Goal: Task Accomplishment & Management: Use online tool/utility

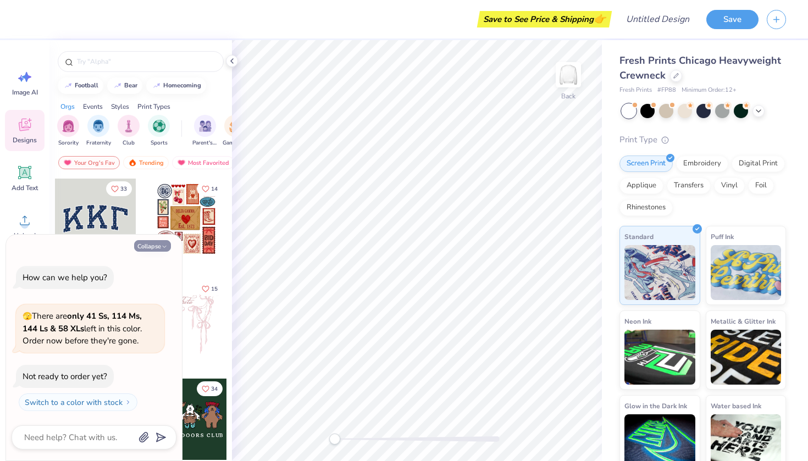
click at [160, 248] on button "Collapse" at bounding box center [152, 246] width 37 height 12
type textarea "x"
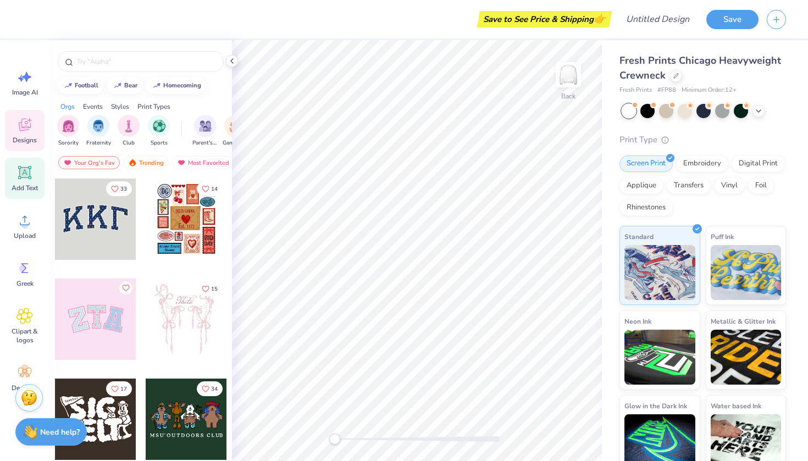
click at [29, 172] on icon at bounding box center [25, 173] width 10 height 10
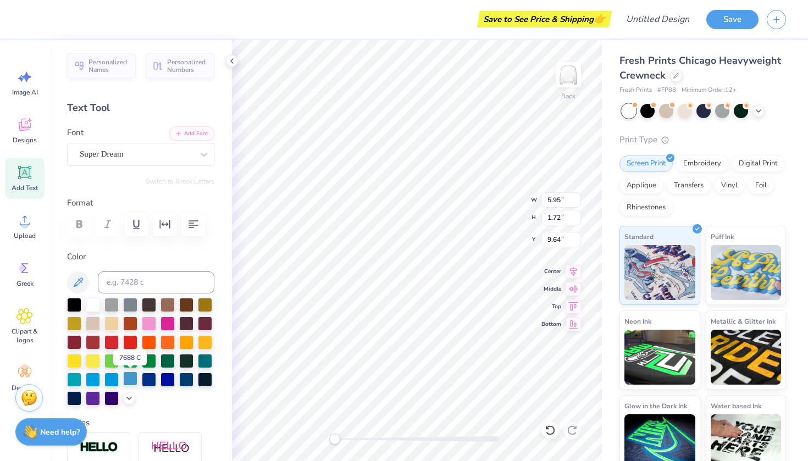
click at [127, 380] on div at bounding box center [130, 378] width 14 height 14
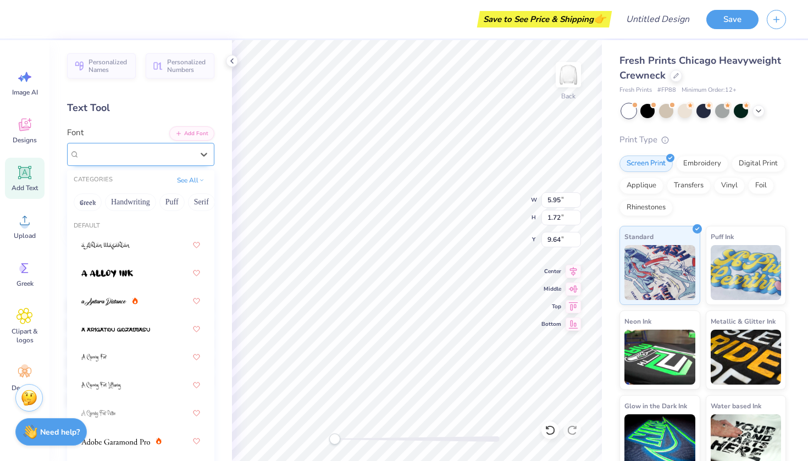
click at [122, 162] on div "Super Dream" at bounding box center [136, 154] width 115 height 17
click at [191, 180] on button "See All" at bounding box center [191, 179] width 34 height 11
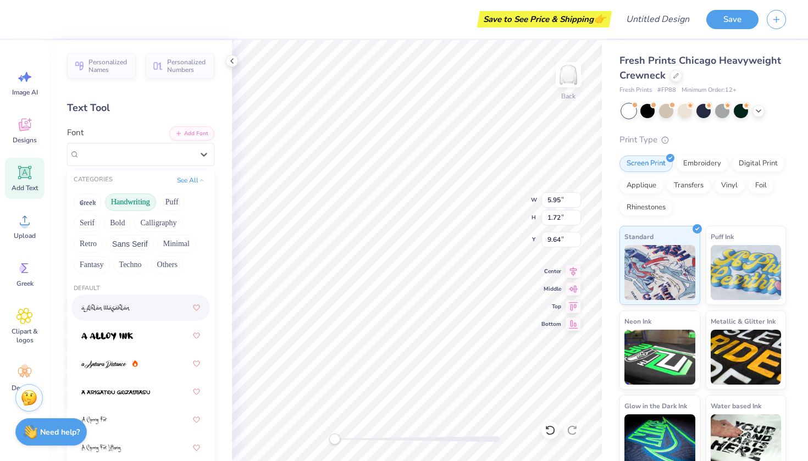
click at [132, 204] on button "Handwriting" at bounding box center [130, 202] width 51 height 18
click at [110, 310] on img at bounding box center [103, 308] width 45 height 8
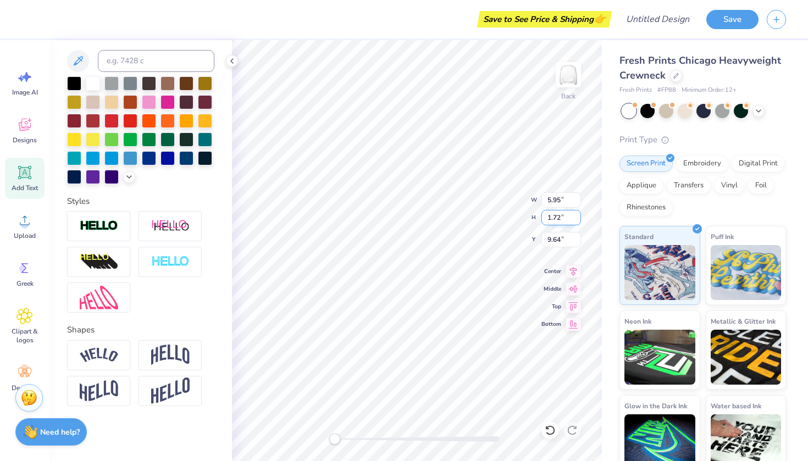
scroll to position [1, 1]
type textarea "Totus Tuus [PERSON_NAME]"
click at [577, 273] on icon at bounding box center [572, 269] width 15 height 13
type input "8.27"
type input "5.19"
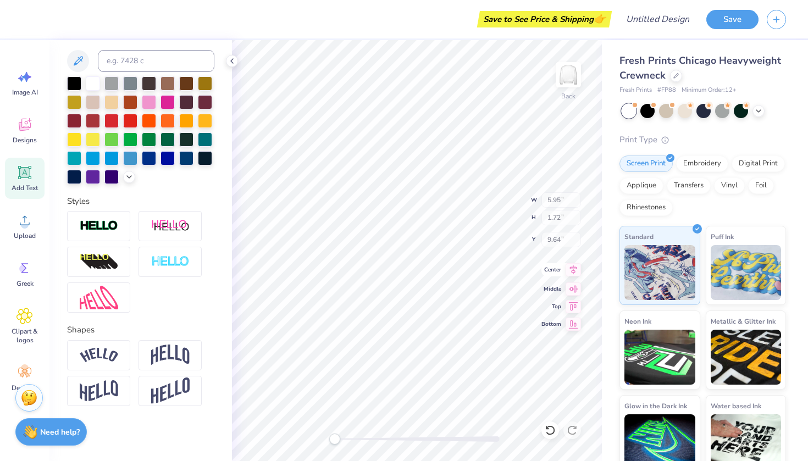
type input "1.27"
click at [572, 270] on icon at bounding box center [573, 269] width 7 height 9
click at [97, 355] on img at bounding box center [99, 355] width 38 height 15
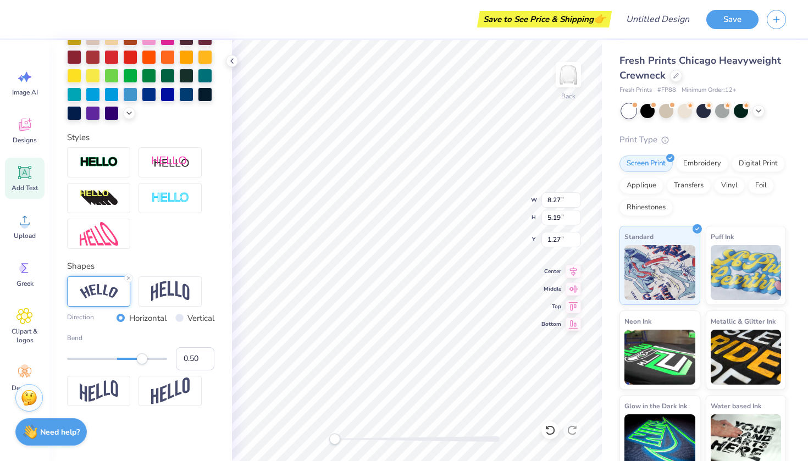
scroll to position [286, 0]
click at [179, 318] on input "Vertical" at bounding box center [179, 318] width 8 height 8
radio input "true"
click at [116, 318] on input "Horizontal" at bounding box center [120, 318] width 8 height 8
radio input "true"
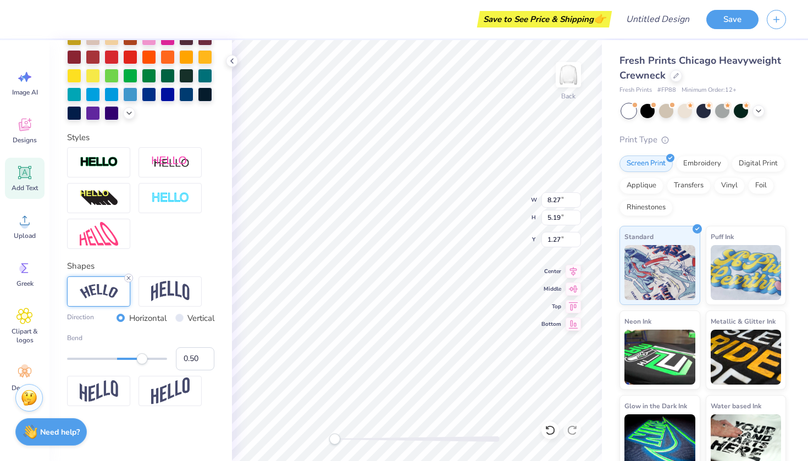
click at [128, 277] on icon at bounding box center [128, 278] width 7 height 7
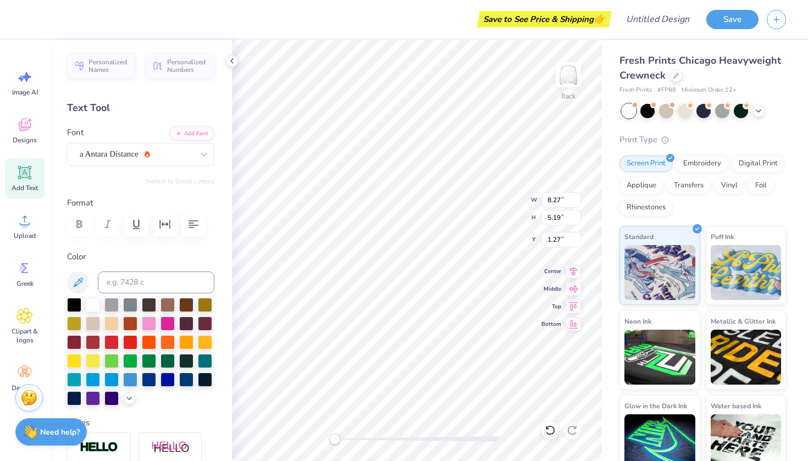
scroll to position [1, 1]
type textarea "Totus Tuus"
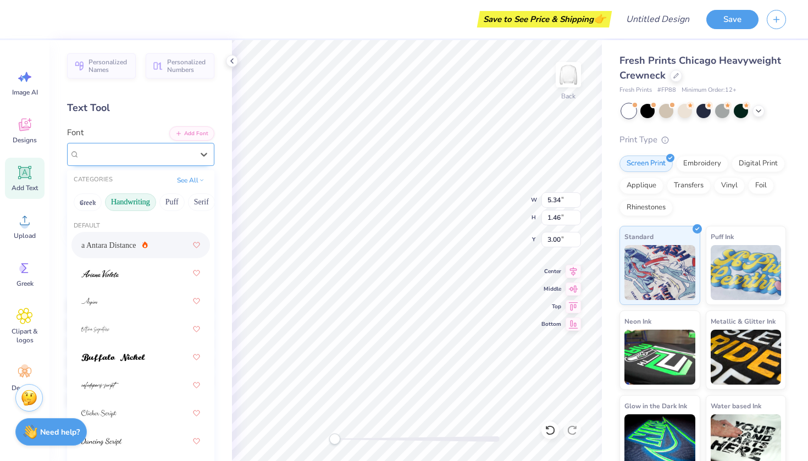
click at [159, 151] on div "a Antara Distance" at bounding box center [136, 154] width 115 height 17
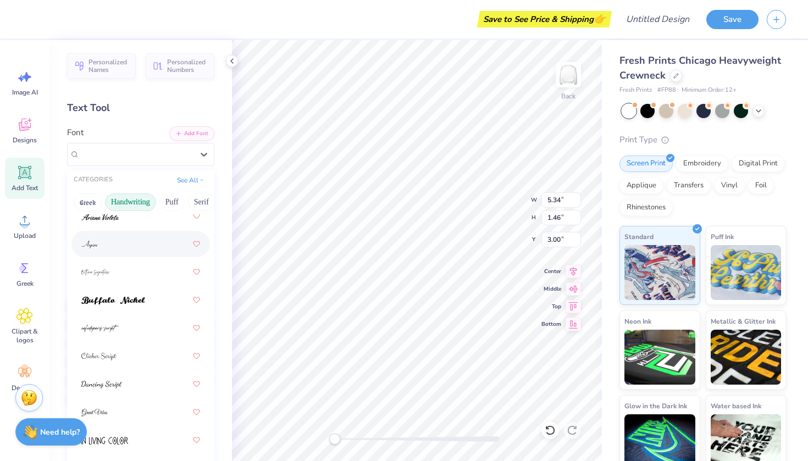
click at [92, 247] on img at bounding box center [89, 245] width 16 height 8
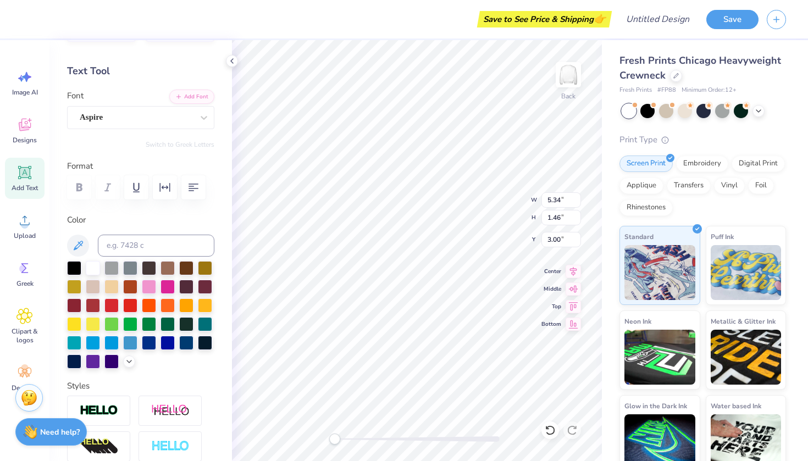
scroll to position [36, 0]
click at [157, 117] on div "Aspire" at bounding box center [136, 117] width 115 height 17
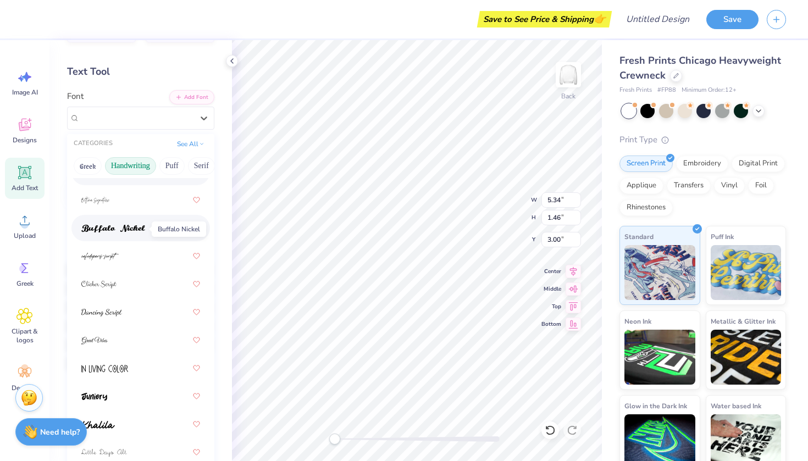
scroll to position [112, 0]
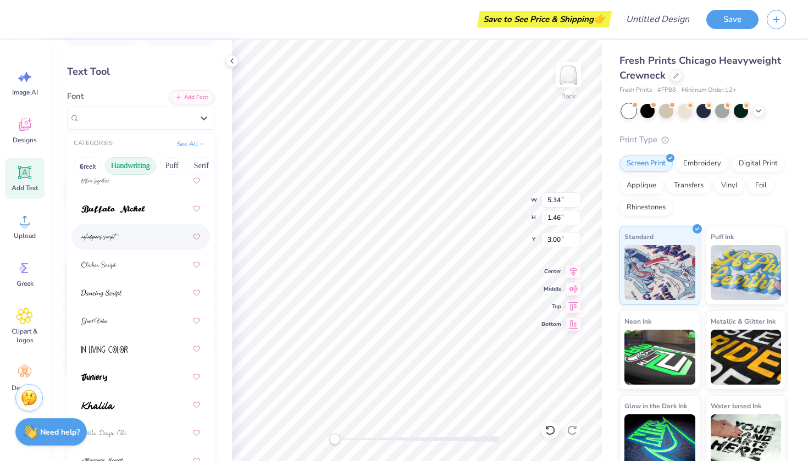
click at [105, 241] on img at bounding box center [99, 237] width 37 height 8
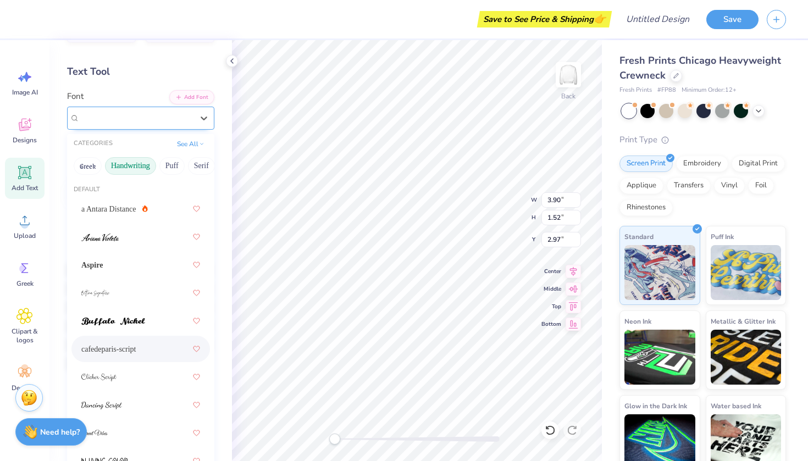
click at [149, 125] on div "cafedeparis-script" at bounding box center [136, 117] width 115 height 17
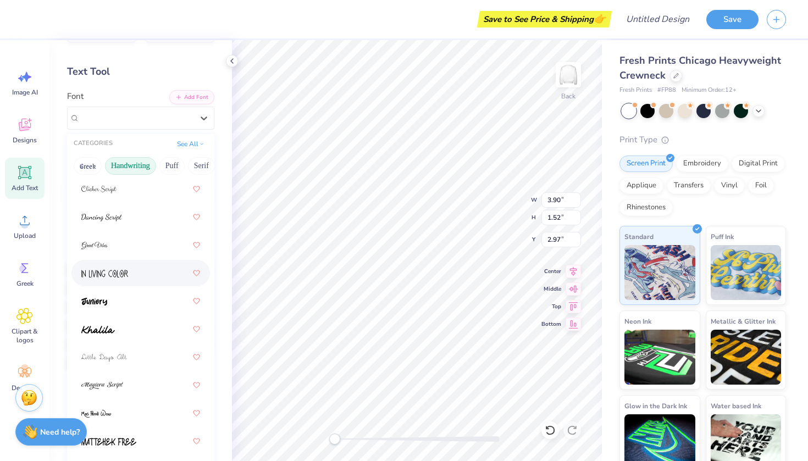
scroll to position [188, 0]
click at [96, 277] on img at bounding box center [104, 273] width 47 height 8
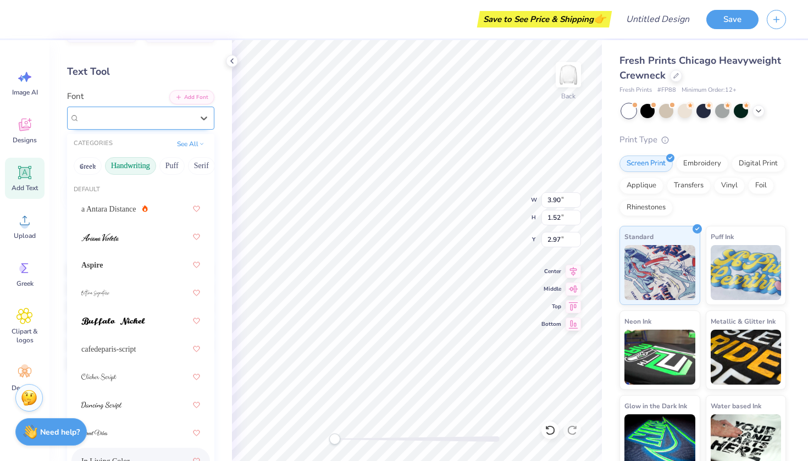
click at [169, 119] on div "In Living Color" at bounding box center [136, 117] width 115 height 17
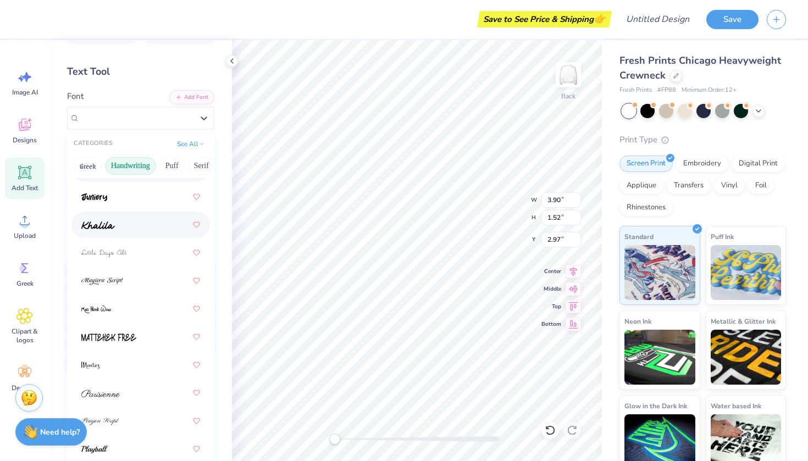
scroll to position [293, 0]
click at [114, 191] on div at bounding box center [140, 196] width 119 height 20
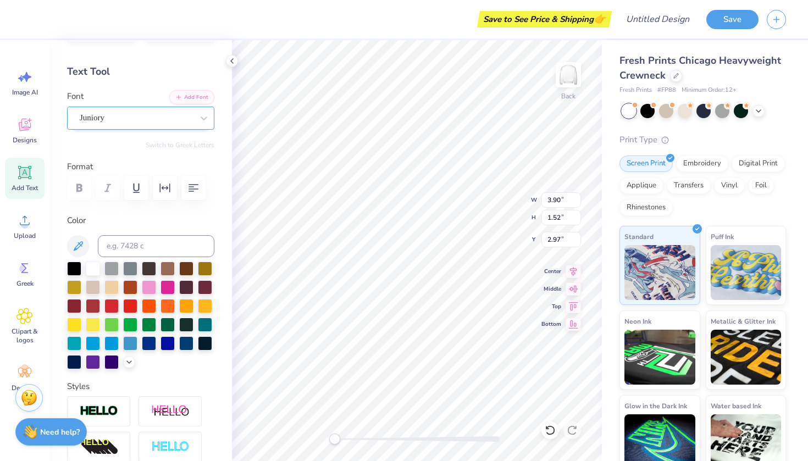
click at [191, 118] on div "Juniory" at bounding box center [136, 117] width 115 height 17
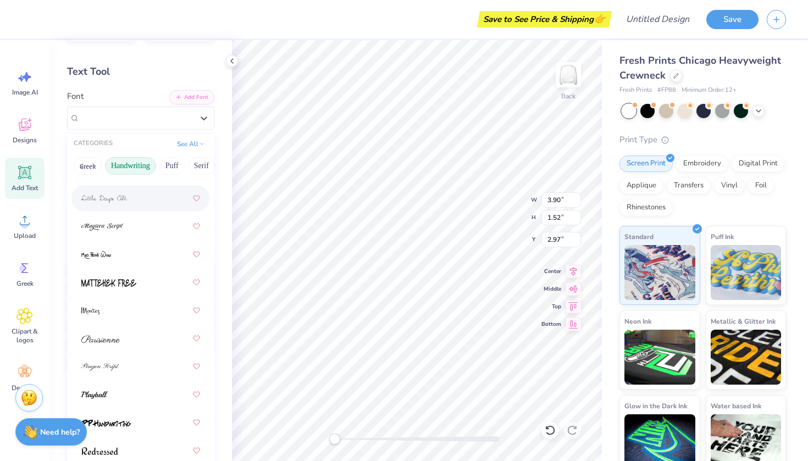
scroll to position [345, 0]
click at [186, 100] on button "Add Font" at bounding box center [191, 96] width 45 height 14
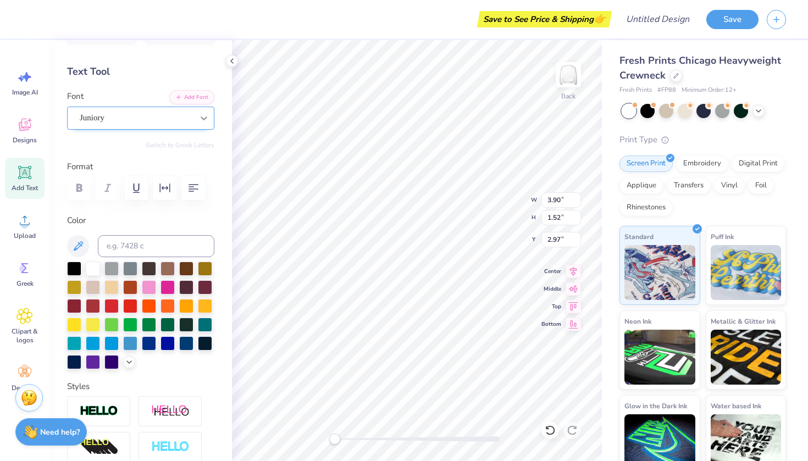
click at [198, 121] on div at bounding box center [204, 118] width 20 height 20
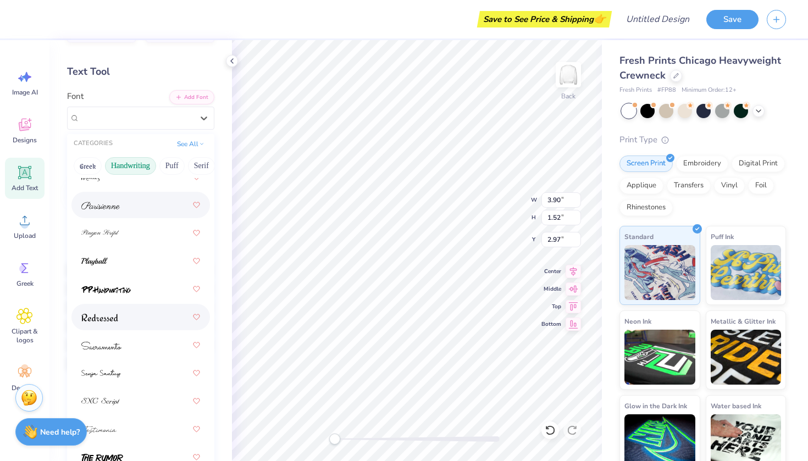
scroll to position [480, 0]
click at [124, 201] on div at bounding box center [140, 206] width 119 height 20
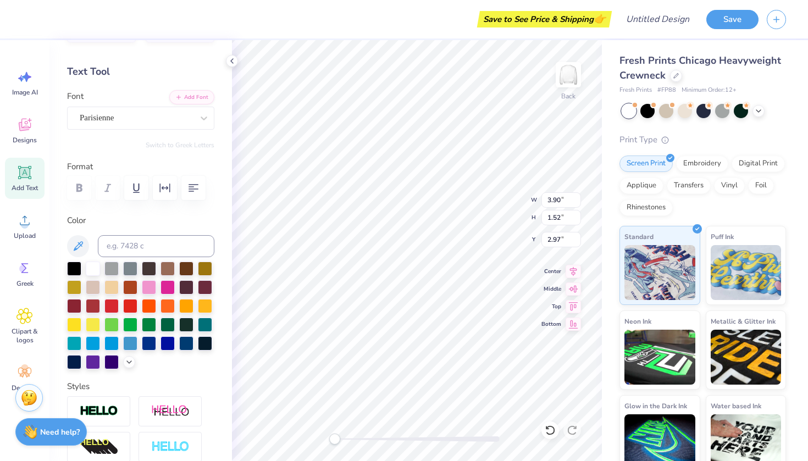
click at [77, 192] on div at bounding box center [140, 188] width 147 height 24
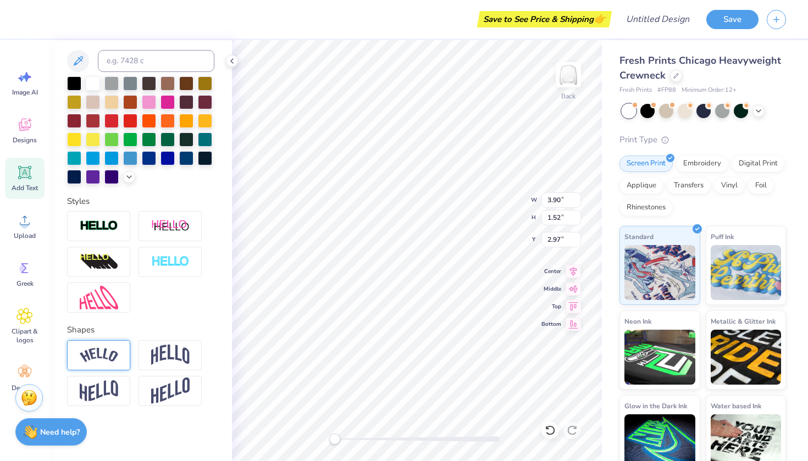
scroll to position [221, 0]
click at [106, 387] on img at bounding box center [99, 390] width 38 height 21
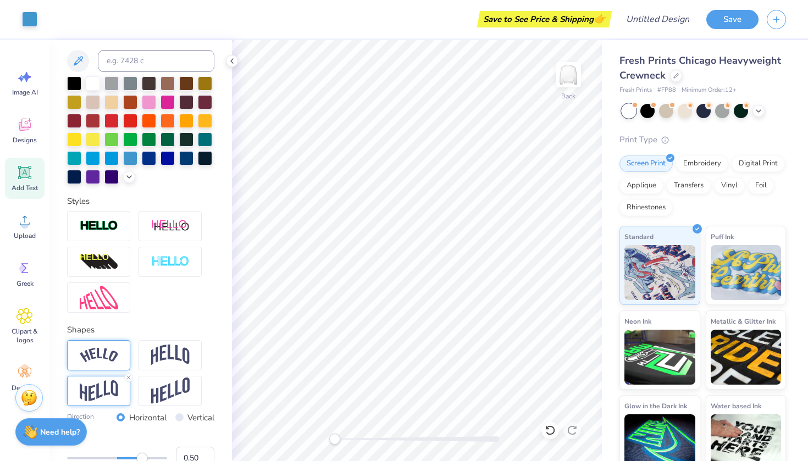
click at [27, 179] on icon at bounding box center [24, 172] width 16 height 16
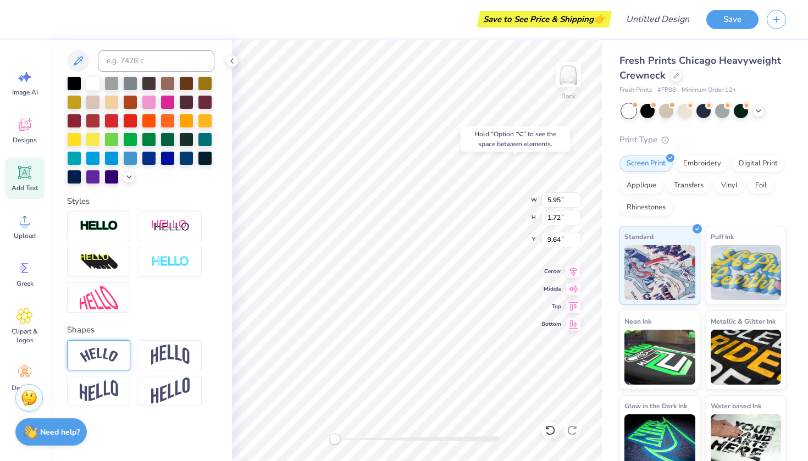
type input "6.90"
type input "1.80"
type input "2.83"
type input "5.95"
type input "1.72"
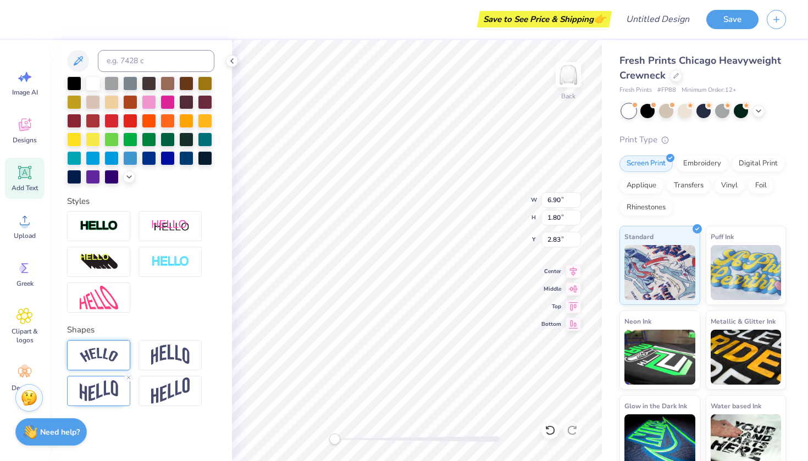
type input "4.99"
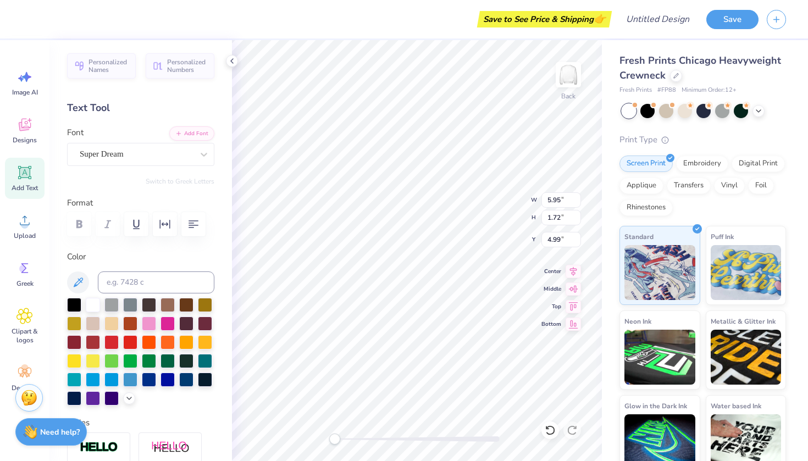
scroll to position [0, 0]
type input "6.90"
type input "1.80"
type input "3.00"
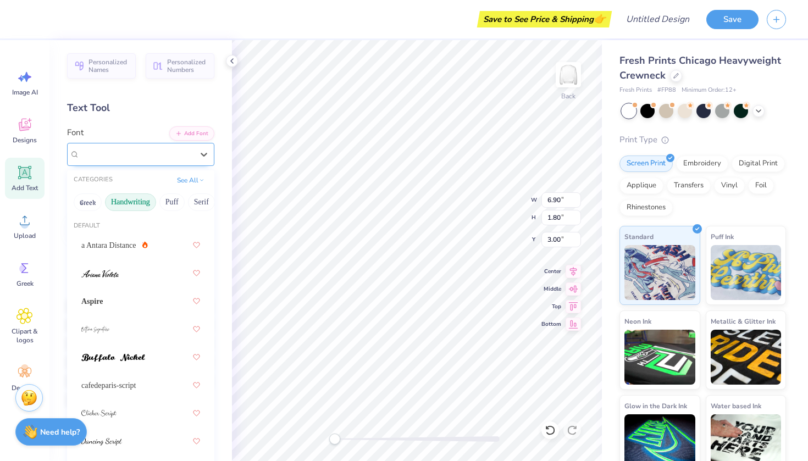
drag, startPoint x: 119, startPoint y: 152, endPoint x: 85, endPoint y: 153, distance: 34.6
click at [85, 153] on div "Parisienne" at bounding box center [136, 154] width 115 height 17
type input "5.95"
type input "1.72"
type input "4.99"
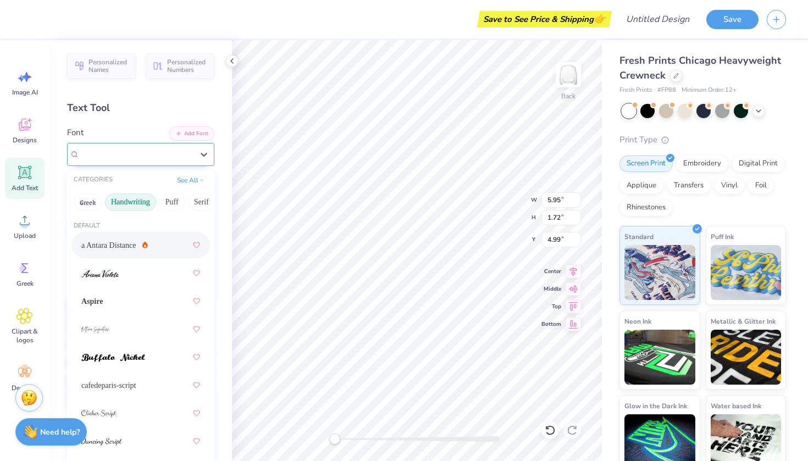
click at [141, 156] on div "Super Dream" at bounding box center [136, 154] width 115 height 17
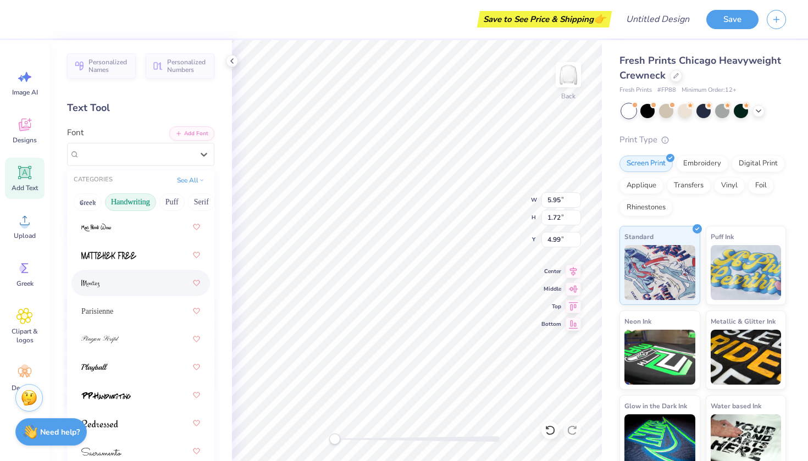
scroll to position [411, 0]
click at [109, 314] on span "Parisienne" at bounding box center [97, 310] width 32 height 12
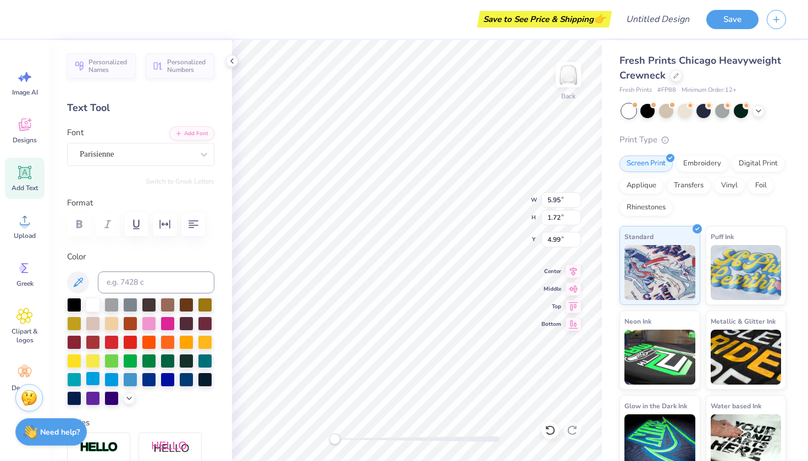
click at [94, 380] on div at bounding box center [93, 378] width 14 height 14
click at [553, 426] on icon at bounding box center [549, 430] width 11 height 11
type textarea "T"
type textarea "[PERSON_NAME]"
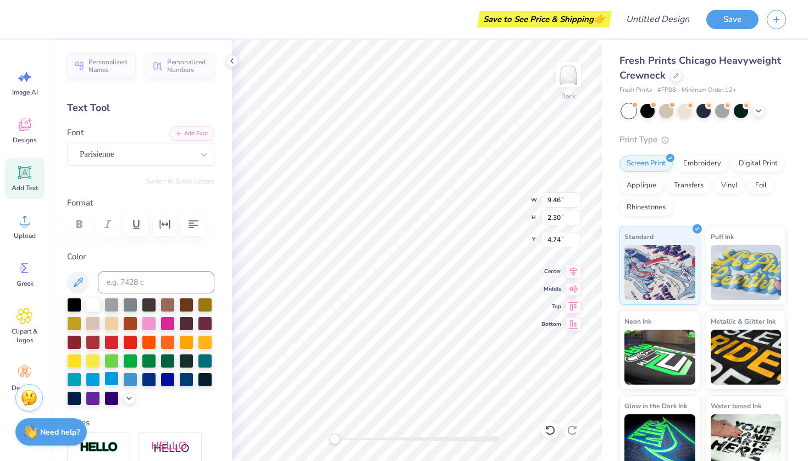
click at [108, 376] on div at bounding box center [111, 378] width 14 height 14
click at [129, 380] on div at bounding box center [130, 378] width 14 height 14
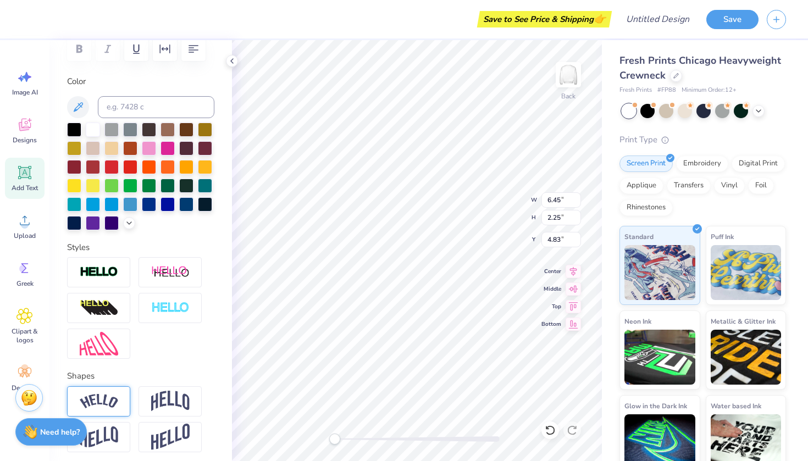
scroll to position [205, 0]
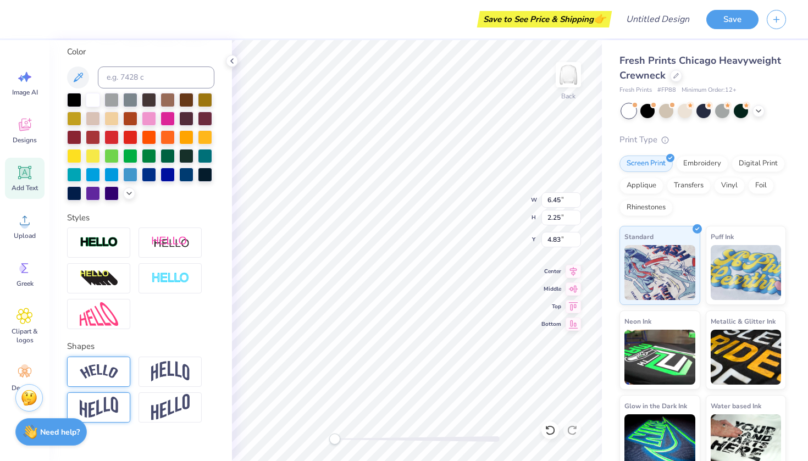
click at [94, 405] on img at bounding box center [99, 407] width 38 height 21
type input "6.90"
type input "1.80"
type input "3.00"
click at [129, 396] on icon at bounding box center [128, 394] width 7 height 7
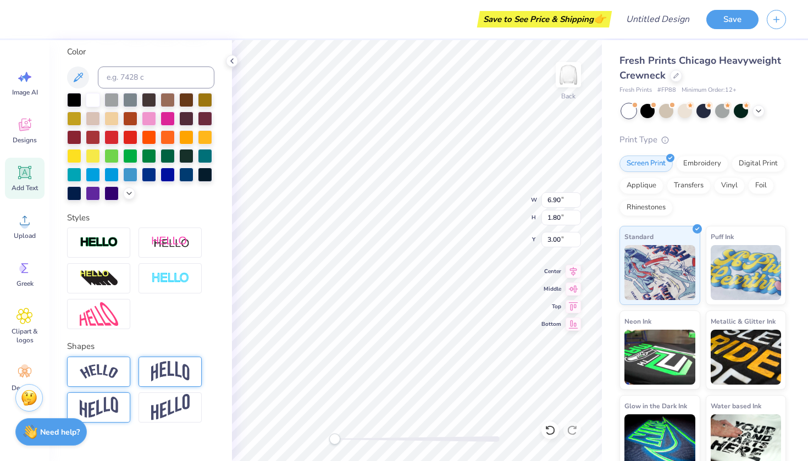
type input "3.81"
type input "1.43"
type input "5.11"
click at [129, 393] on icon at bounding box center [128, 394] width 7 height 7
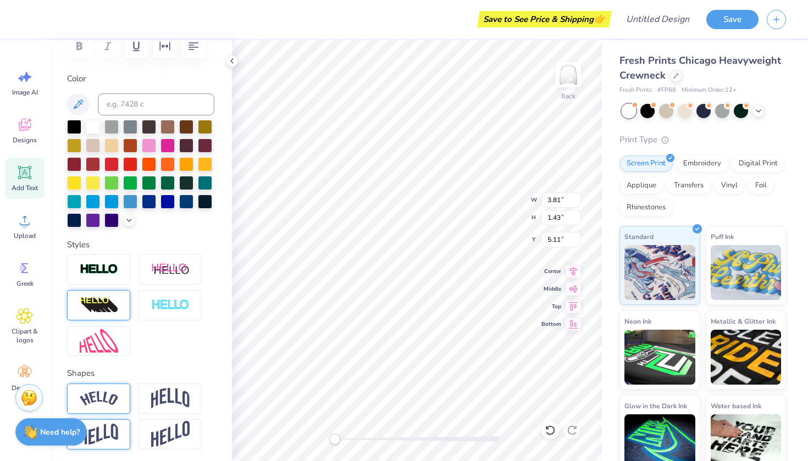
scroll to position [176, 0]
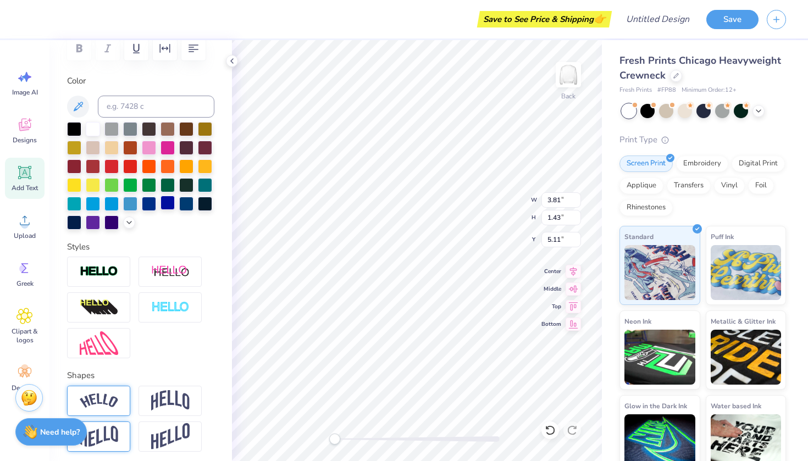
click at [166, 202] on div at bounding box center [167, 203] width 14 height 14
type input "6.90"
type input "1.28"
type input "3.26"
click at [167, 205] on div at bounding box center [167, 203] width 14 height 14
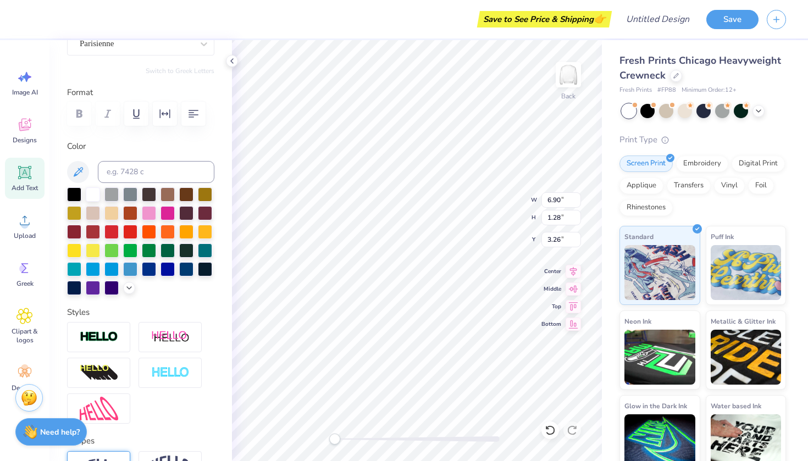
scroll to position [109, 0]
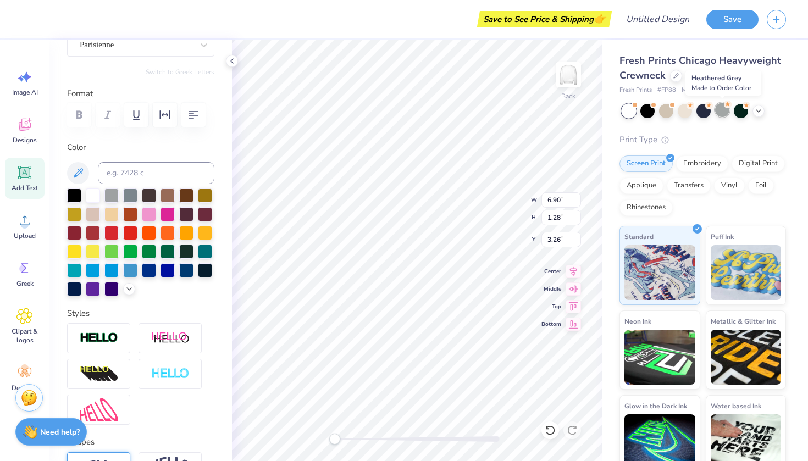
click at [717, 112] on div at bounding box center [722, 110] width 14 height 14
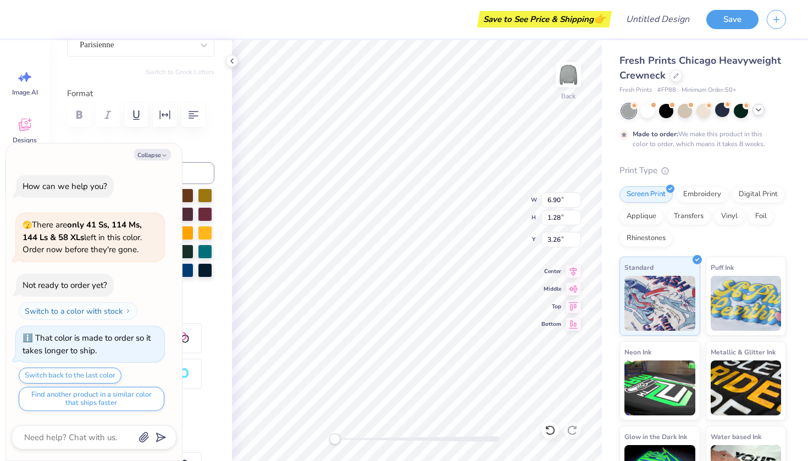
click at [760, 112] on icon at bounding box center [758, 109] width 9 height 9
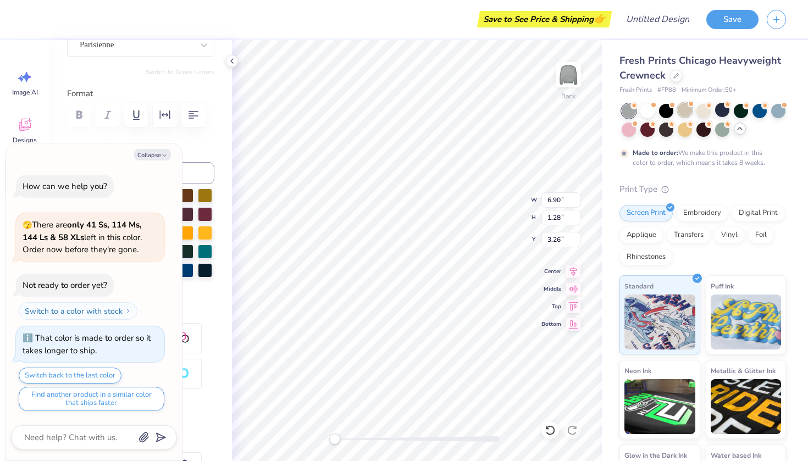
click at [680, 113] on div at bounding box center [684, 110] width 14 height 14
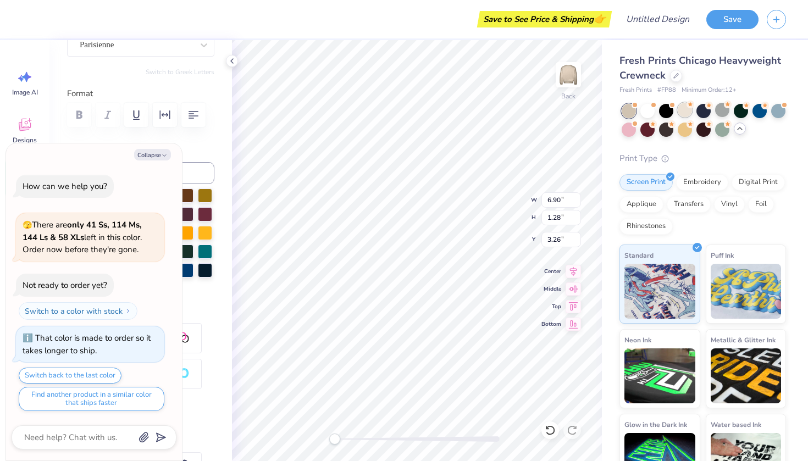
scroll to position [160, 0]
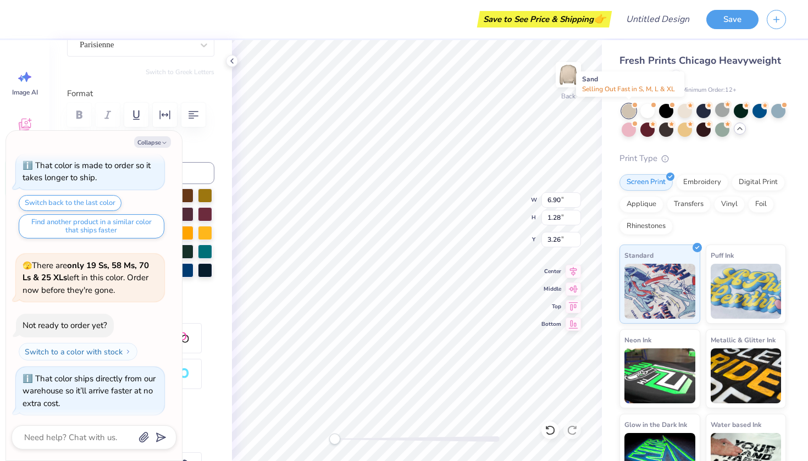
click at [627, 112] on div at bounding box center [628, 111] width 14 height 14
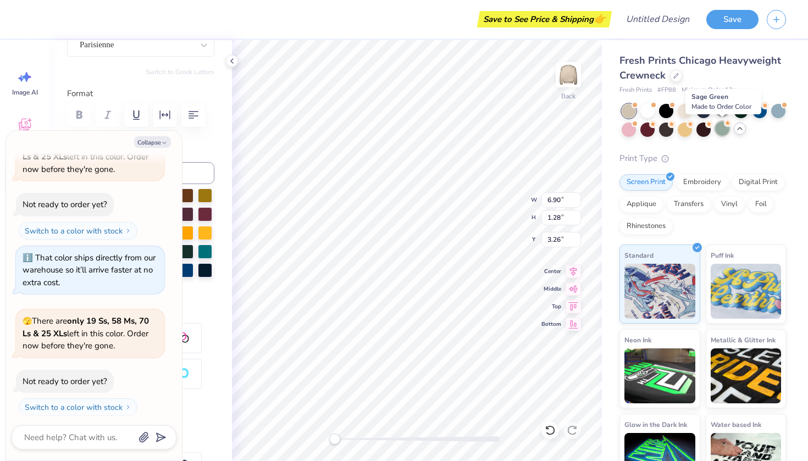
click at [724, 130] on div at bounding box center [722, 128] width 14 height 14
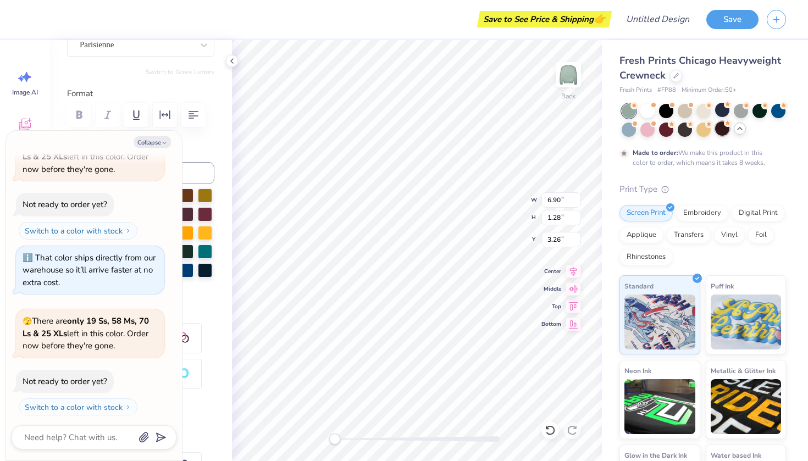
scroll to position [372, 0]
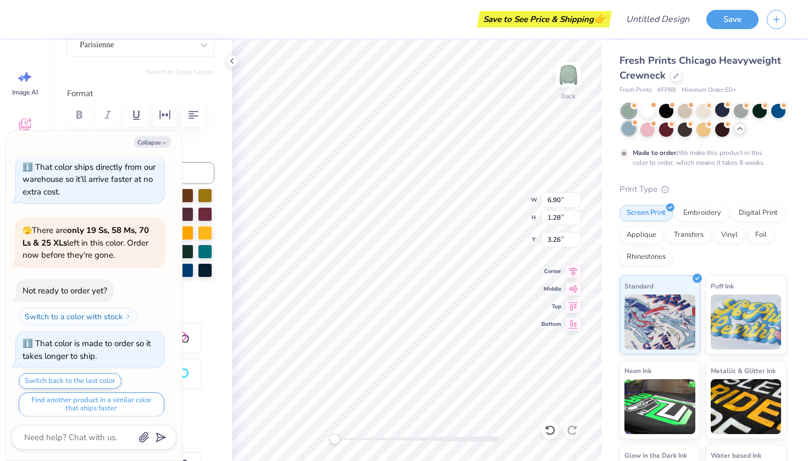
click at [628, 129] on div at bounding box center [628, 128] width 14 height 14
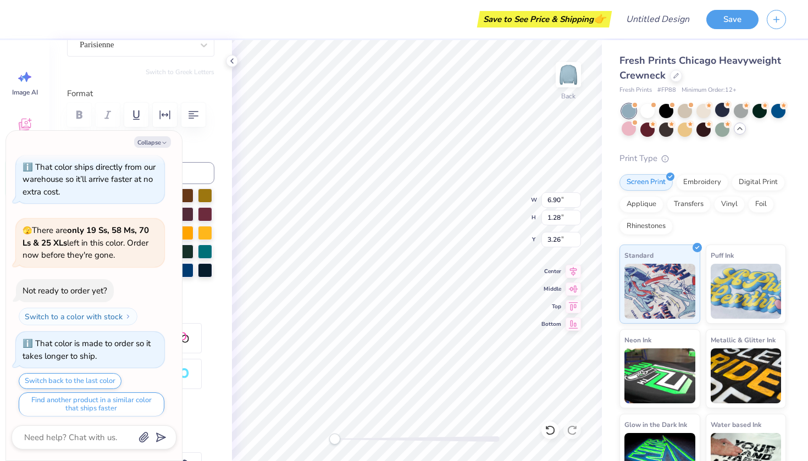
scroll to position [547, 0]
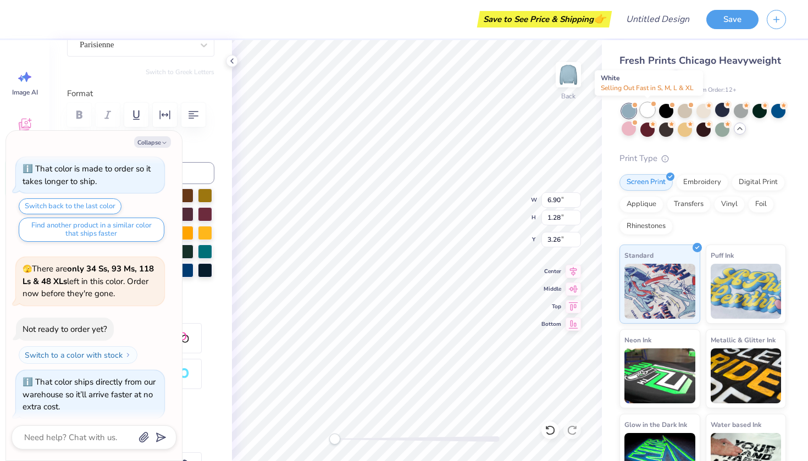
click at [642, 113] on div at bounding box center [647, 110] width 14 height 14
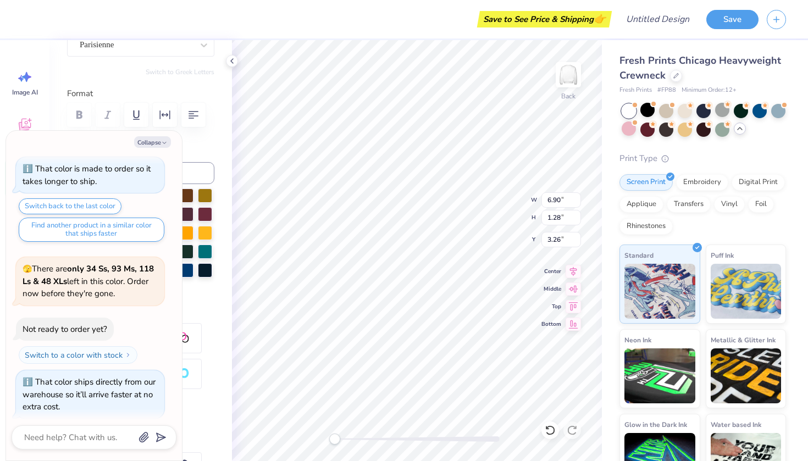
scroll to position [667, 0]
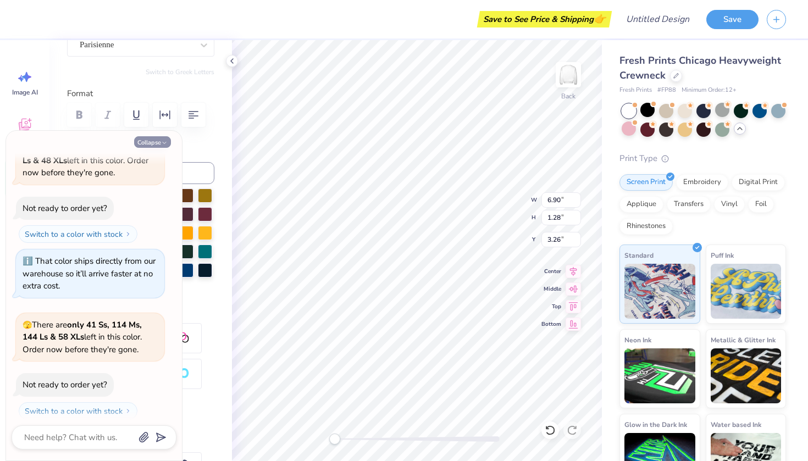
click at [149, 143] on button "Collapse" at bounding box center [152, 142] width 37 height 12
type textarea "x"
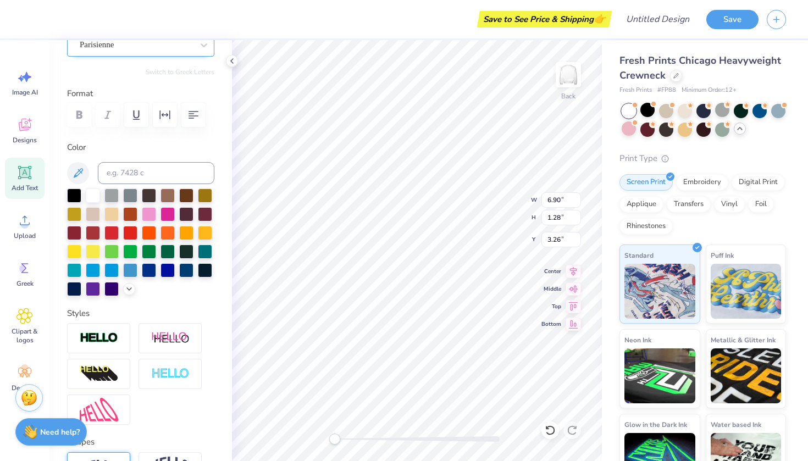
click at [191, 51] on div "Parisienne" at bounding box center [136, 44] width 115 height 17
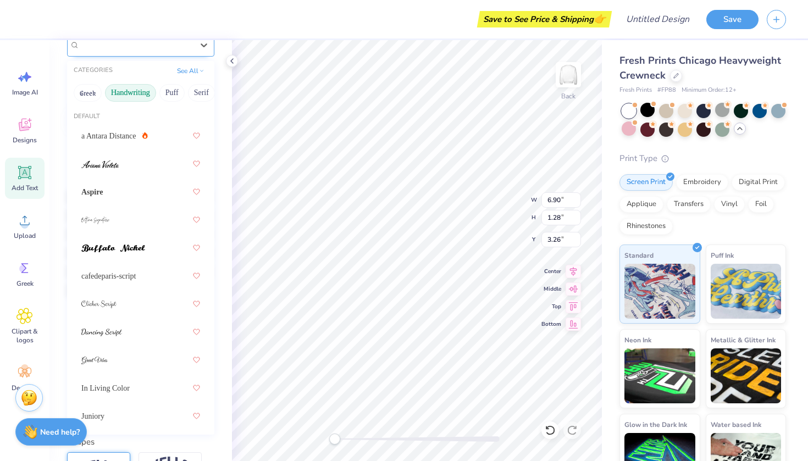
scroll to position [108, 0]
click at [91, 98] on button "Greek" at bounding box center [88, 94] width 28 height 18
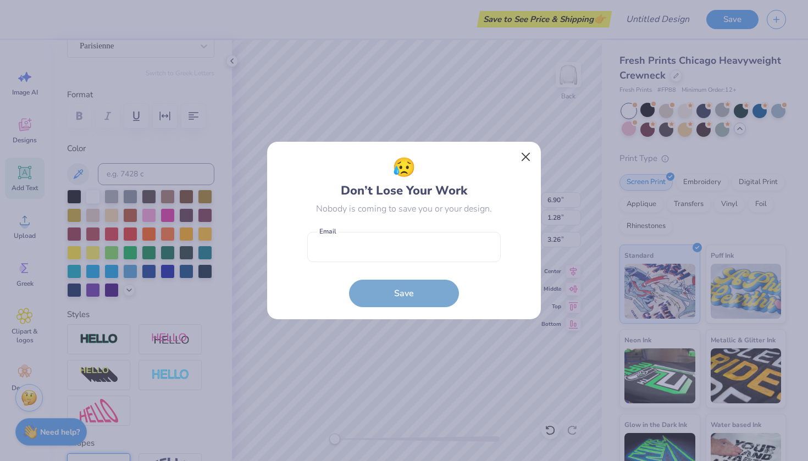
click at [529, 158] on button "Close" at bounding box center [525, 157] width 21 height 21
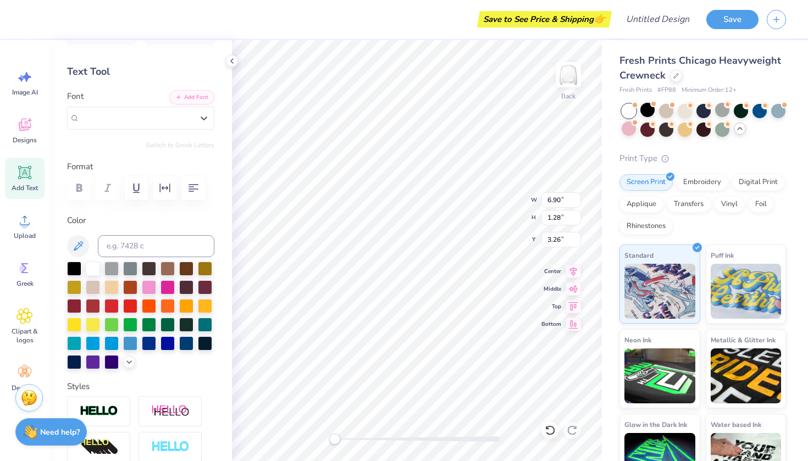
scroll to position [29, 0]
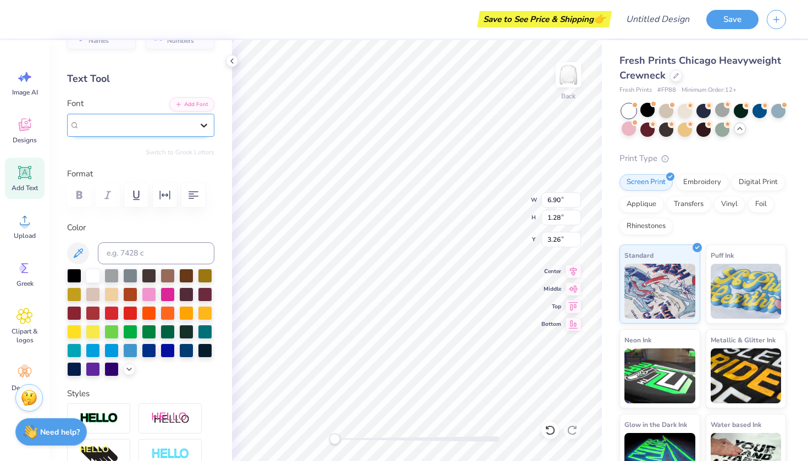
click at [202, 123] on icon at bounding box center [203, 125] width 11 height 11
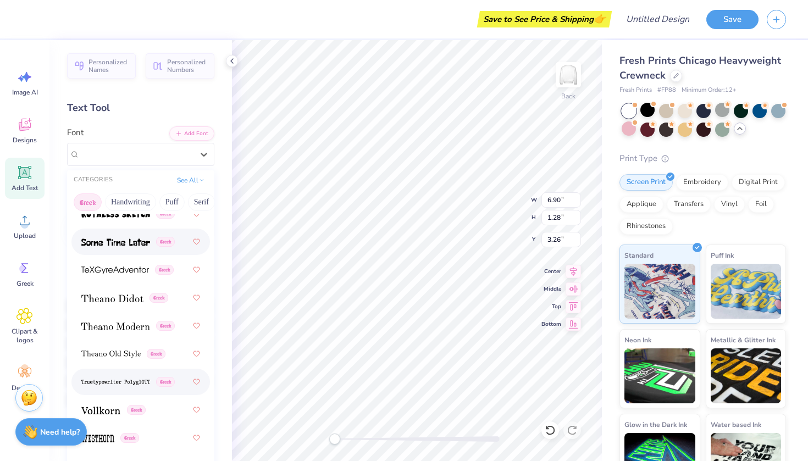
scroll to position [0, 0]
click at [188, 176] on button "See All" at bounding box center [191, 179] width 34 height 11
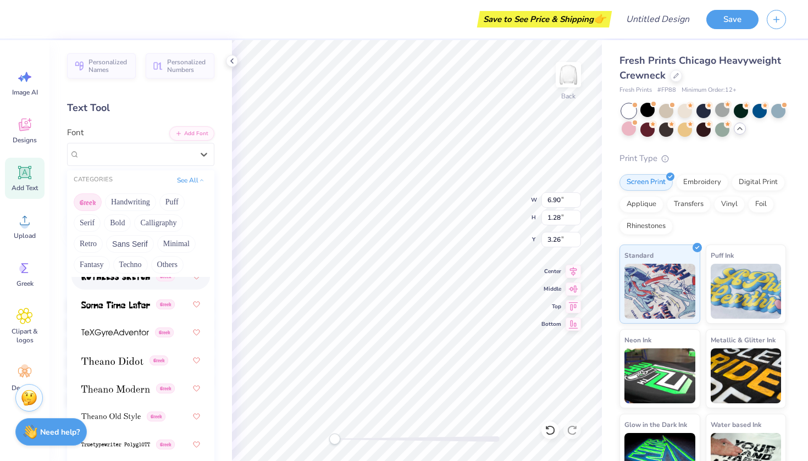
click at [79, 204] on button "Greek" at bounding box center [88, 202] width 28 height 18
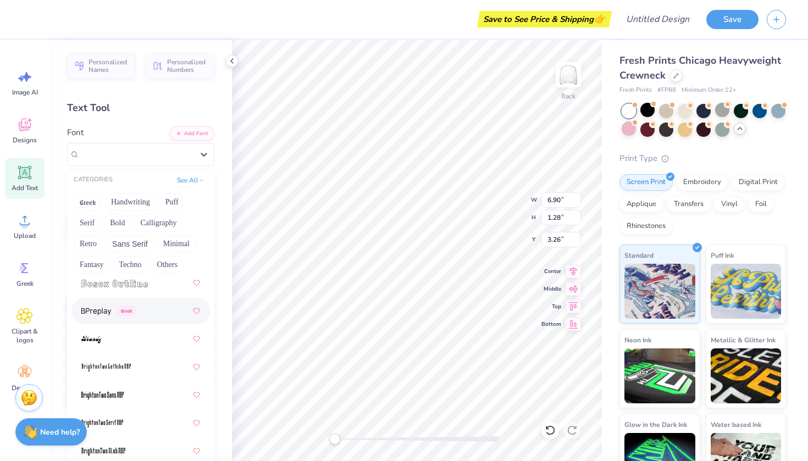
scroll to position [1089, 0]
click at [185, 184] on button "See All" at bounding box center [191, 179] width 34 height 11
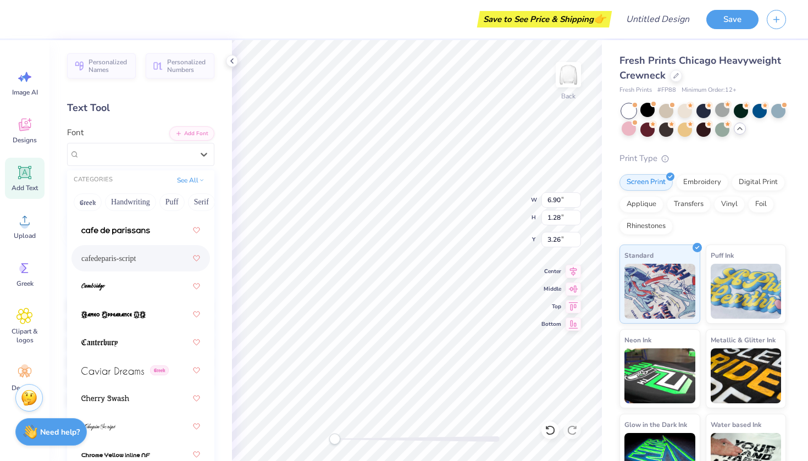
scroll to position [1561, 0]
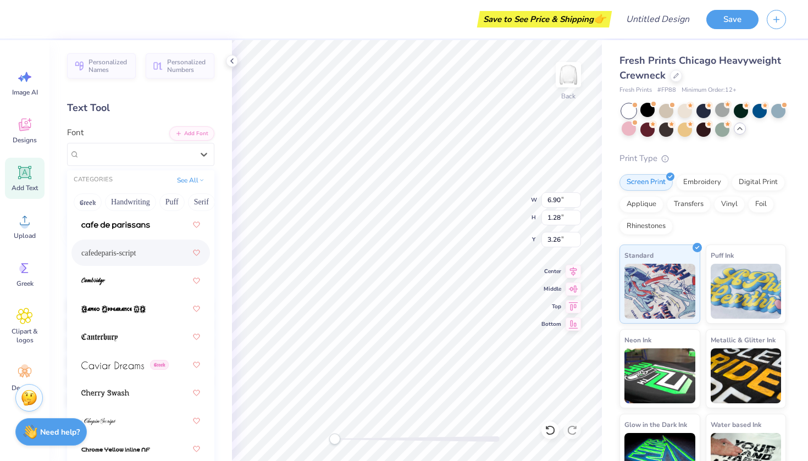
click at [107, 261] on div "cafedeparis-script" at bounding box center [140, 253] width 119 height 20
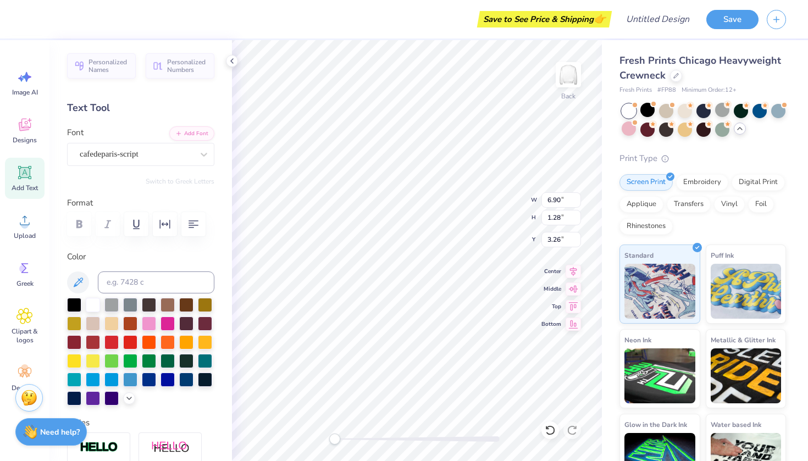
type input "3.81"
type input "1.33"
type input "5.20"
click at [136, 155] on div "Parisienne" at bounding box center [136, 154] width 115 height 17
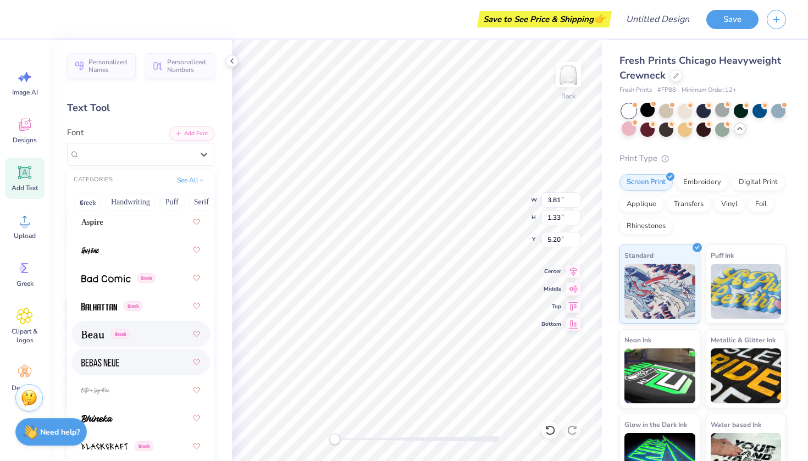
scroll to position [644, 0]
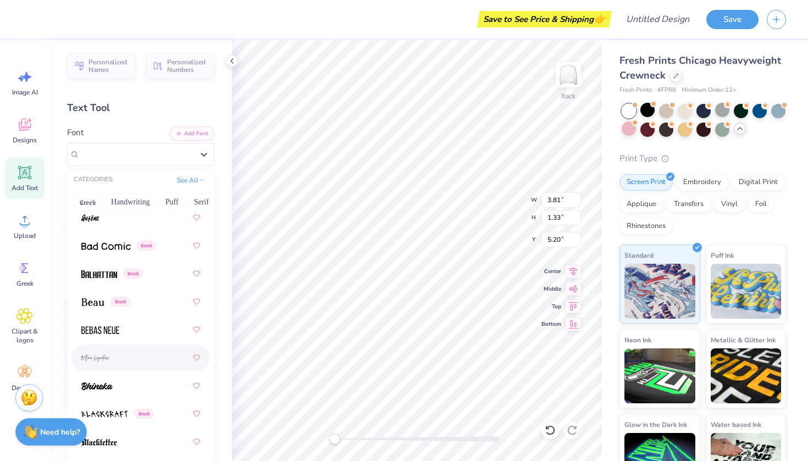
click at [105, 359] on img at bounding box center [95, 358] width 29 height 8
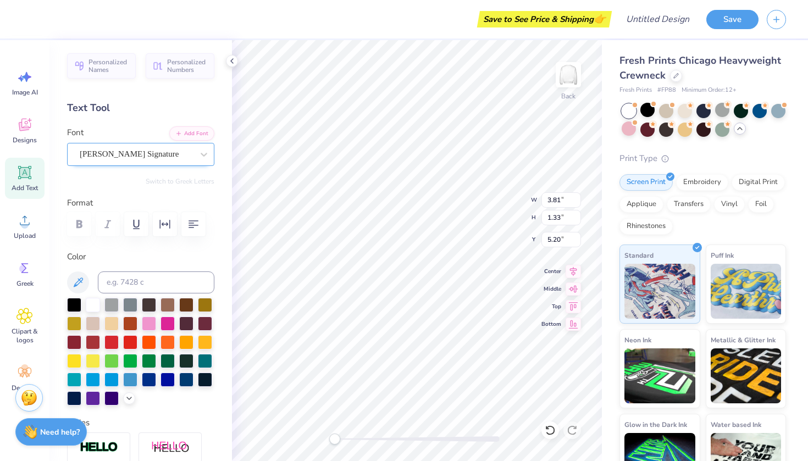
click at [163, 154] on span "[PERSON_NAME] Signature" at bounding box center [129, 154] width 99 height 13
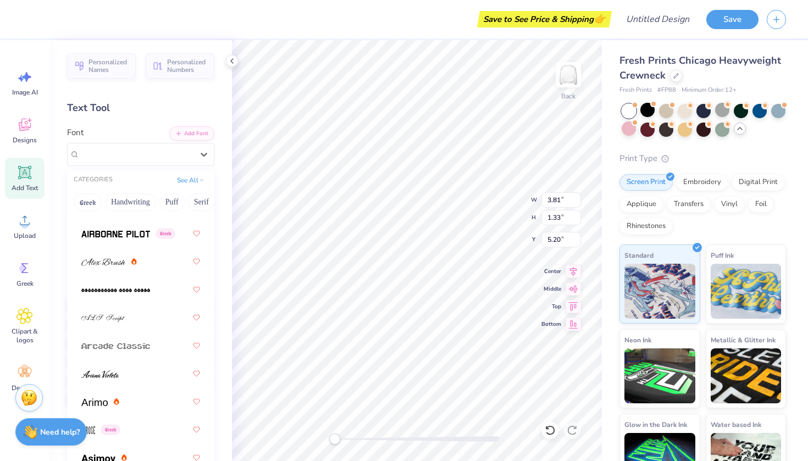
scroll to position [357, 0]
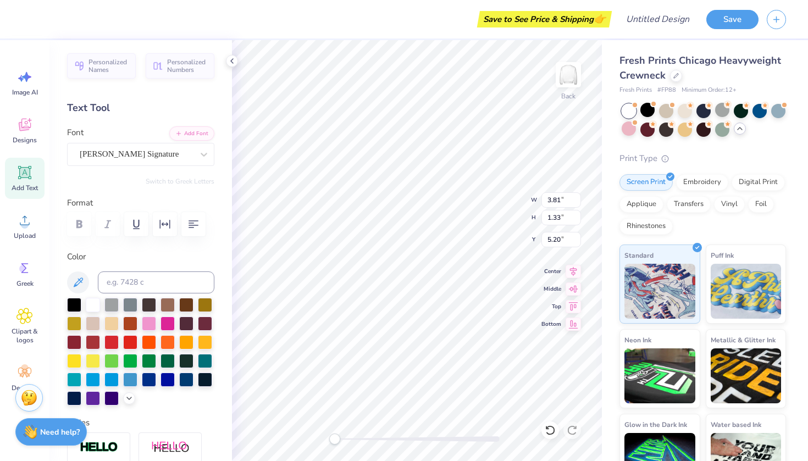
type input "3.90"
type input "1.52"
type input "3.14"
click at [129, 156] on div "cafedeparis-script" at bounding box center [136, 154] width 115 height 17
type input "5.85"
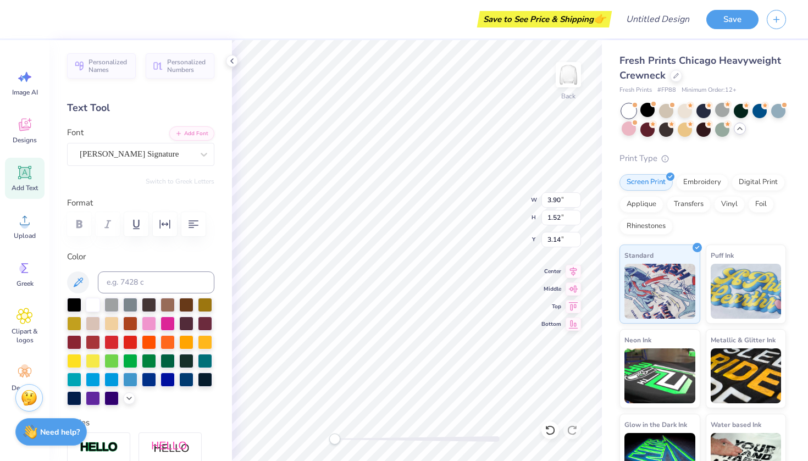
type input "2.50"
type input "4.66"
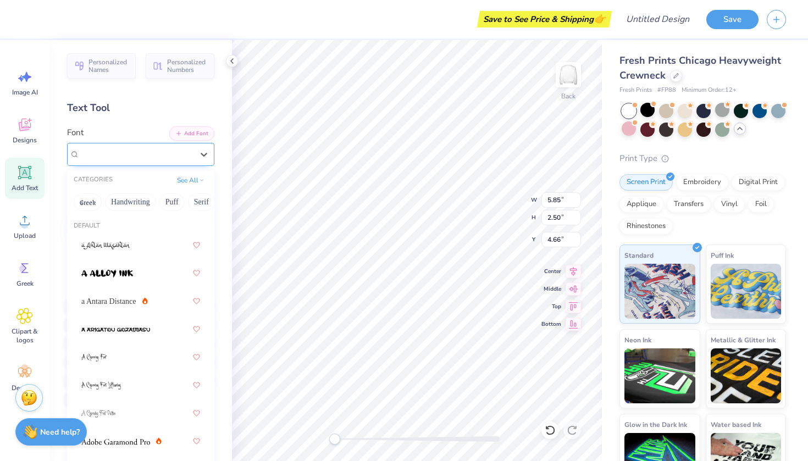
click at [133, 152] on span "[PERSON_NAME] Signature" at bounding box center [129, 154] width 99 height 13
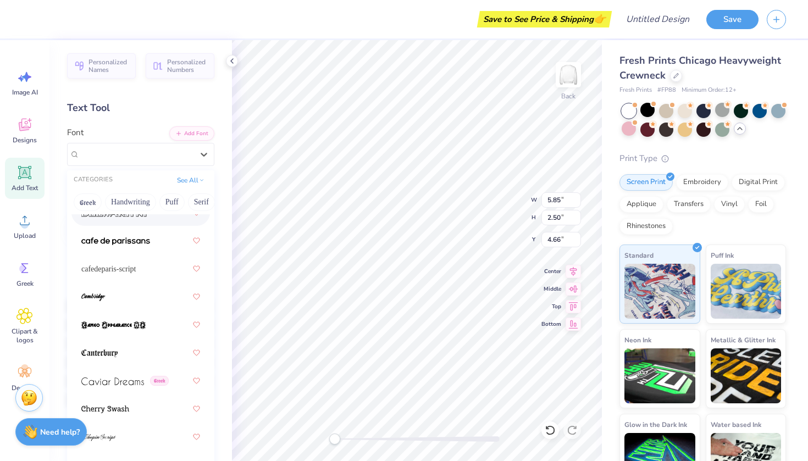
scroll to position [1546, 0]
click at [94, 270] on span "cafedeparis-script" at bounding box center [108, 269] width 55 height 12
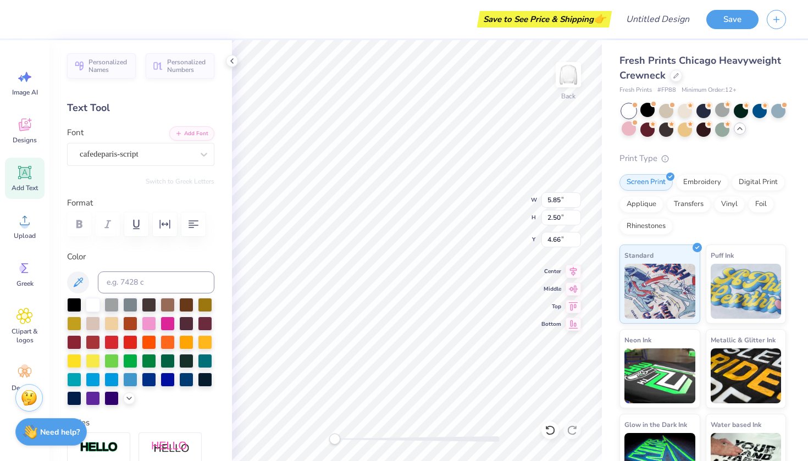
type input "3.90"
type input "1.52"
type input "3.14"
type input "2.42"
type input "1.34"
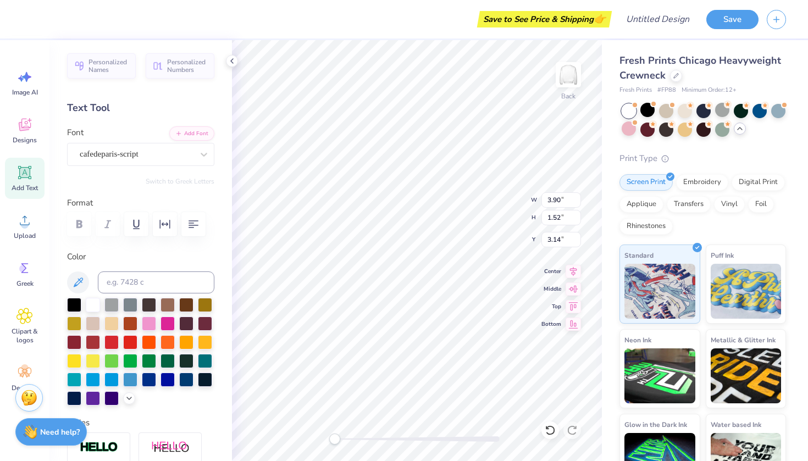
type input "4.66"
type input "3.90"
type input "1.52"
type input "4.48"
type input "2.42"
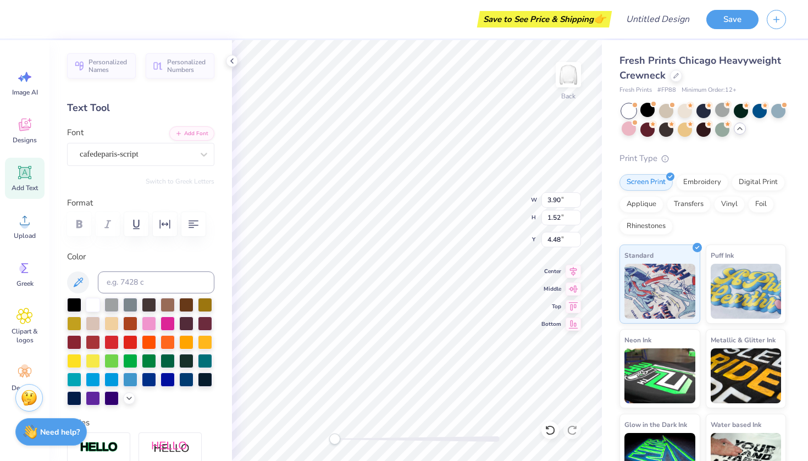
type input "1.34"
click at [133, 220] on icon "button" at bounding box center [136, 224] width 7 height 9
click at [137, 225] on icon "button" at bounding box center [136, 224] width 13 height 13
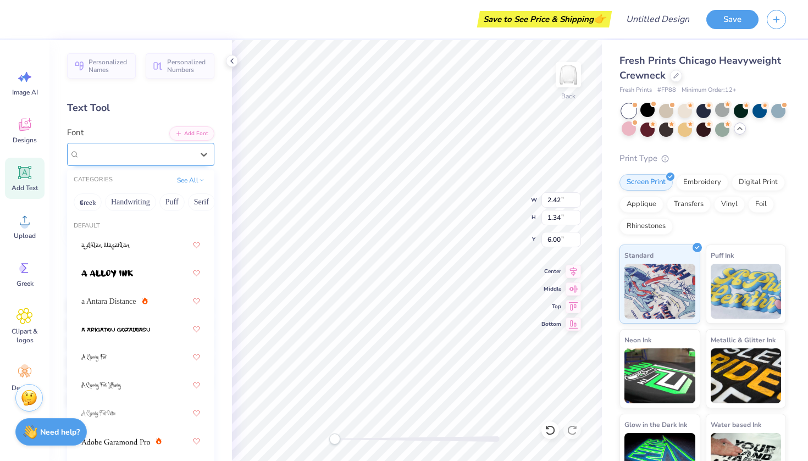
drag, startPoint x: 124, startPoint y: 151, endPoint x: 130, endPoint y: 163, distance: 13.8
click at [124, 151] on div "cafedeparis-script" at bounding box center [136, 154] width 115 height 17
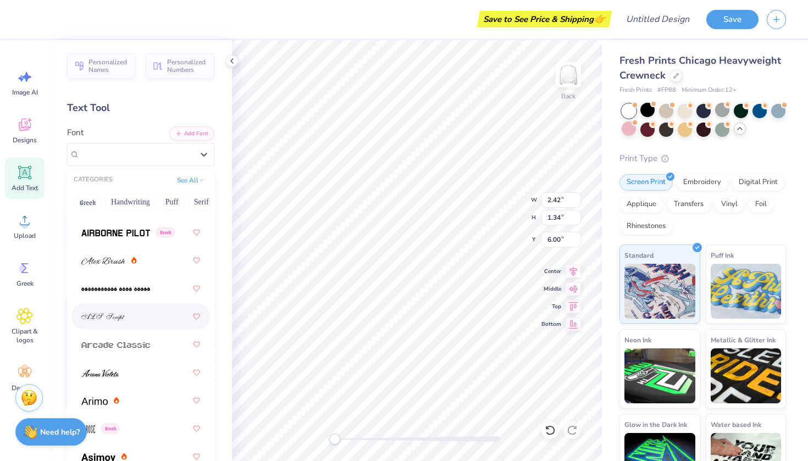
scroll to position [350, 0]
click at [116, 258] on img at bounding box center [103, 260] width 44 height 8
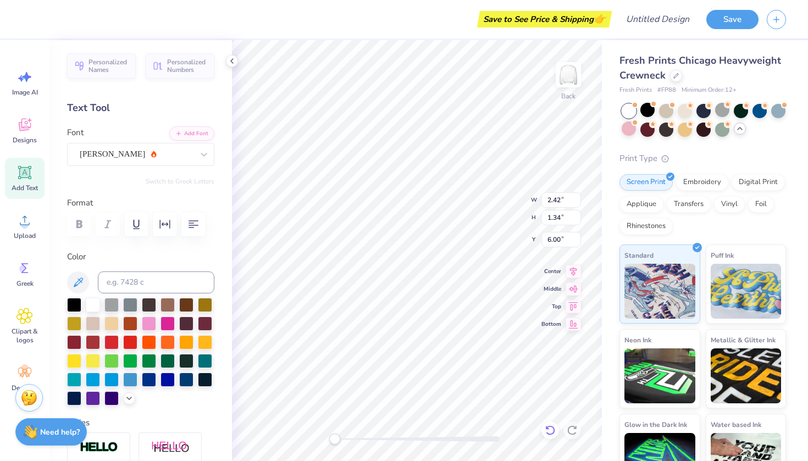
click at [547, 427] on icon at bounding box center [547, 427] width 2 height 2
type input "4.81"
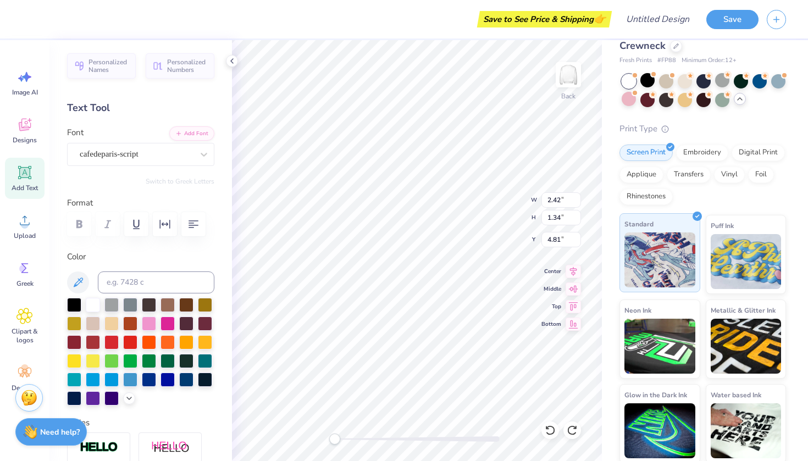
scroll to position [31, 0]
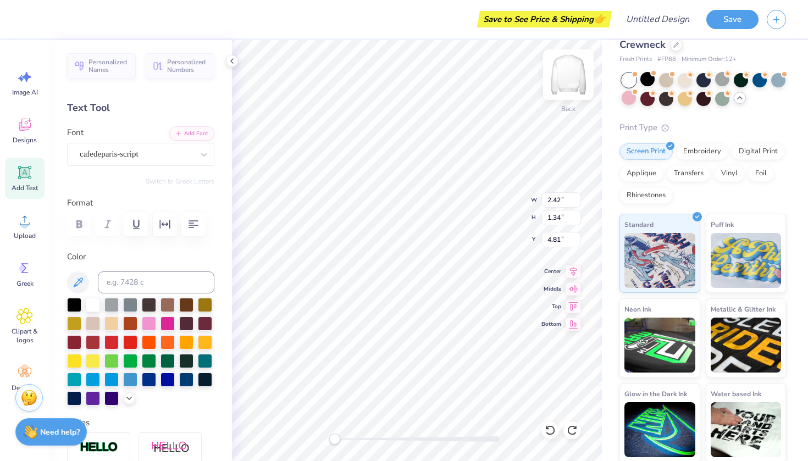
click at [572, 94] on img at bounding box center [568, 75] width 44 height 44
click at [24, 125] on icon at bounding box center [24, 124] width 16 height 16
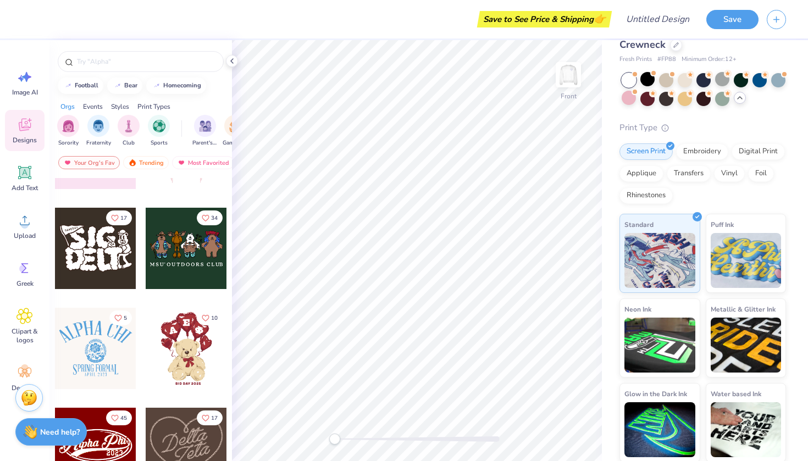
scroll to position [179, 0]
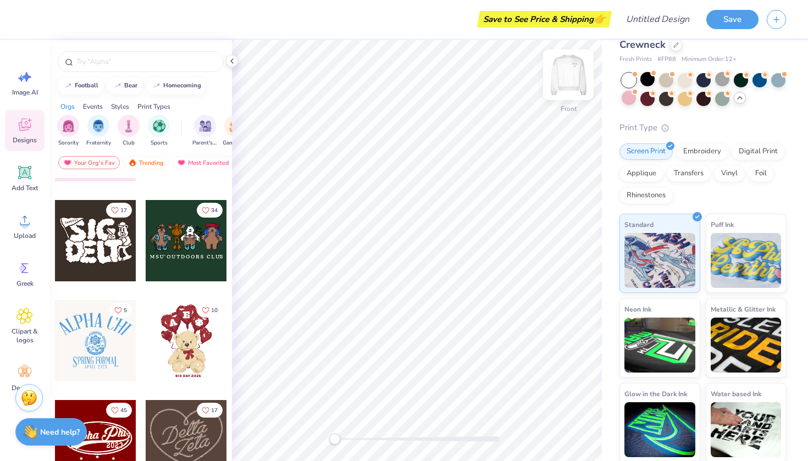
click at [567, 66] on img at bounding box center [568, 75] width 44 height 44
click at [722, 80] on div at bounding box center [722, 79] width 14 height 14
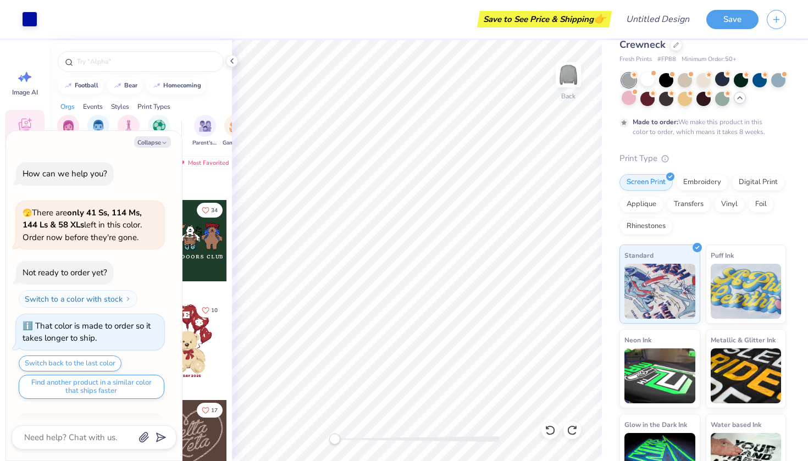
scroll to position [758, 0]
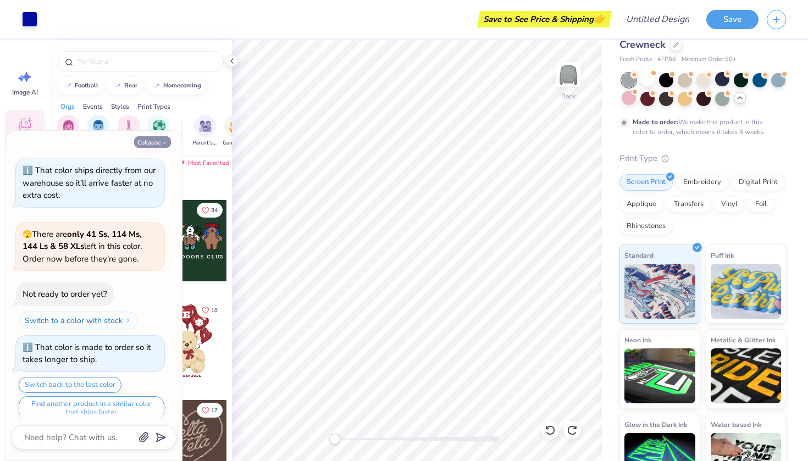
click at [165, 142] on icon "button" at bounding box center [164, 143] width 7 height 7
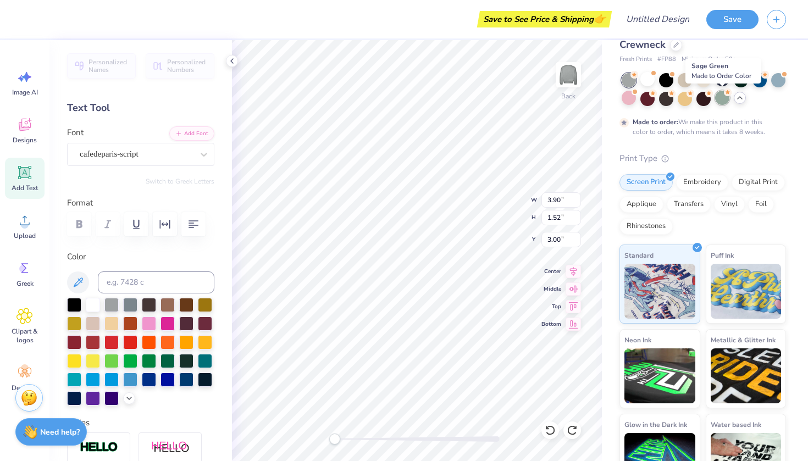
click at [720, 100] on div at bounding box center [722, 98] width 14 height 14
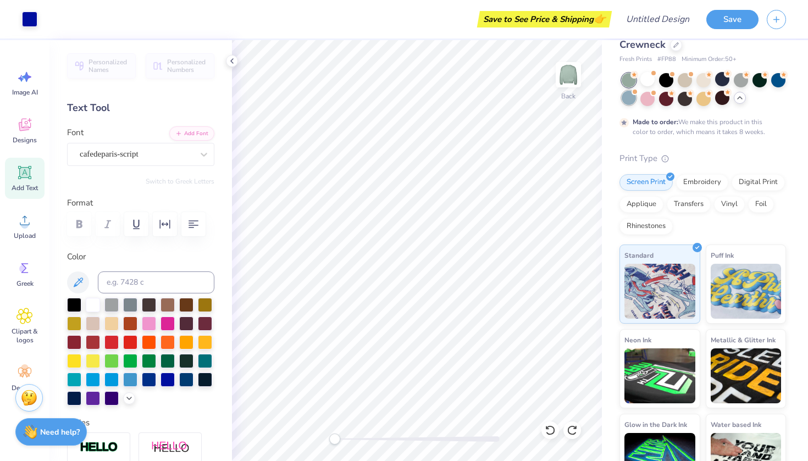
click at [629, 97] on div at bounding box center [628, 98] width 14 height 14
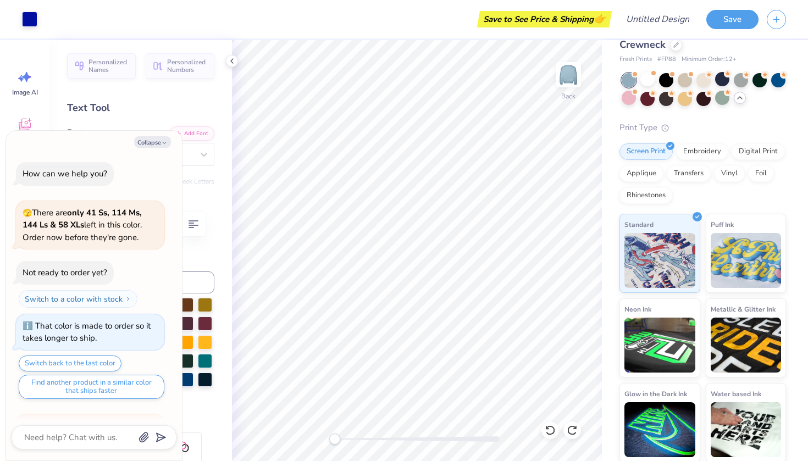
scroll to position [933, 0]
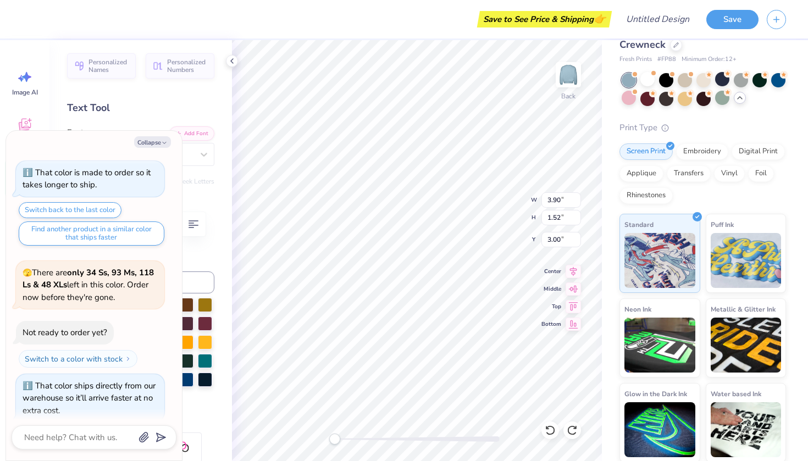
type textarea "x"
type input "2.42"
type input "1.34"
type input "4.81"
click at [567, 82] on img at bounding box center [568, 75] width 44 height 44
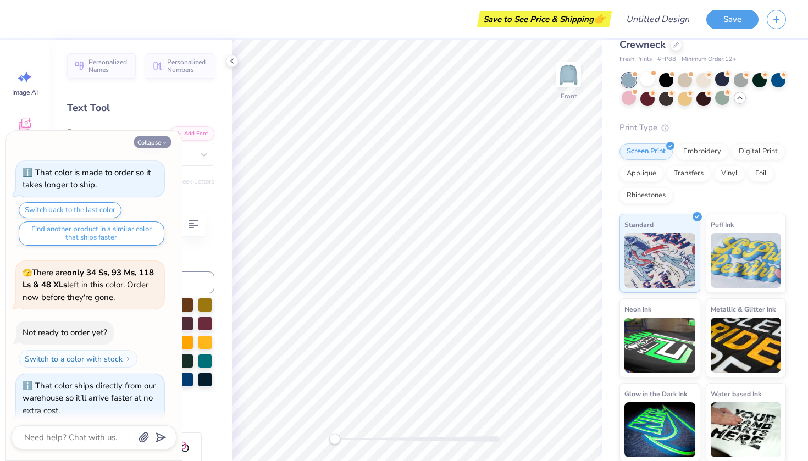
click at [165, 144] on icon "button" at bounding box center [164, 143] width 7 height 7
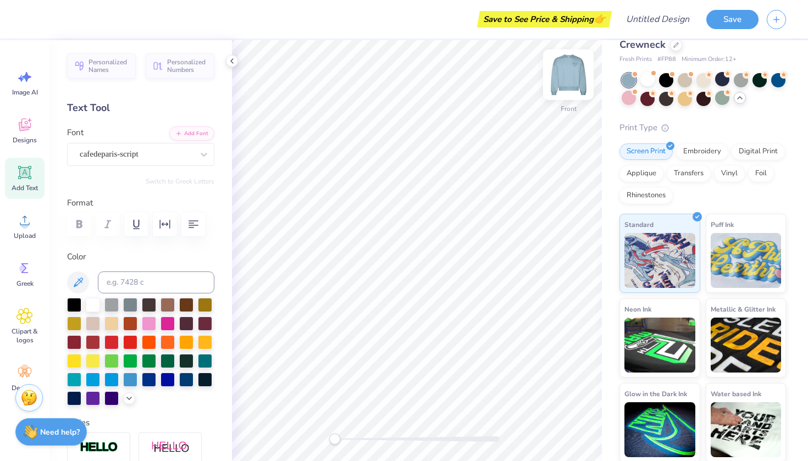
click at [569, 75] on img at bounding box center [568, 75] width 44 height 44
click at [576, 75] on img at bounding box center [568, 75] width 44 height 44
click at [21, 220] on icon at bounding box center [24, 220] width 16 height 16
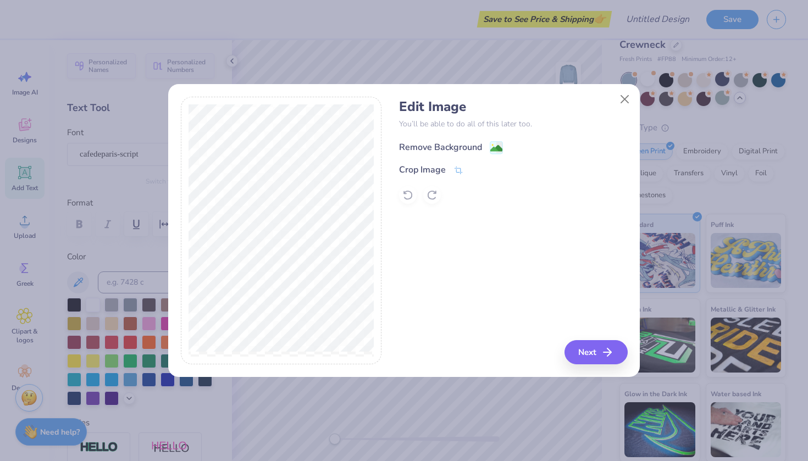
click at [457, 144] on div "Remove Background" at bounding box center [440, 147] width 83 height 13
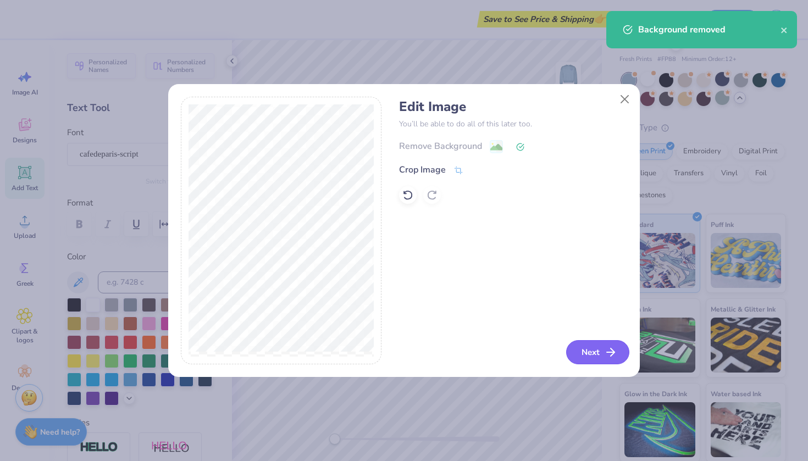
click at [607, 358] on icon "button" at bounding box center [610, 352] width 13 height 13
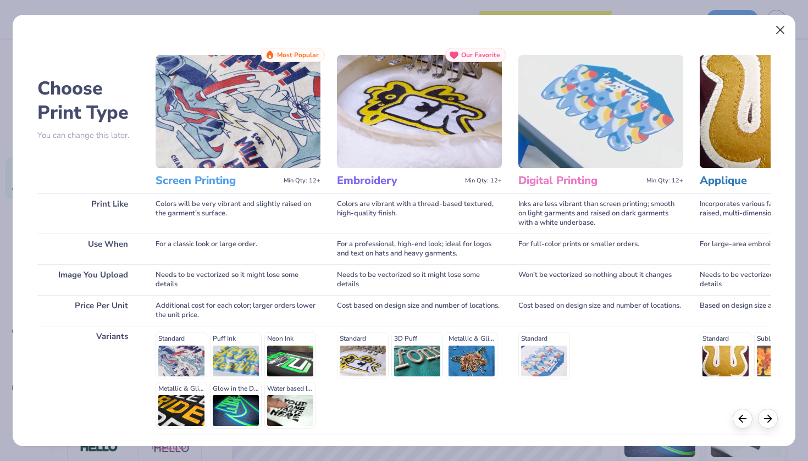
click at [780, 27] on button "Close" at bounding box center [780, 30] width 21 height 21
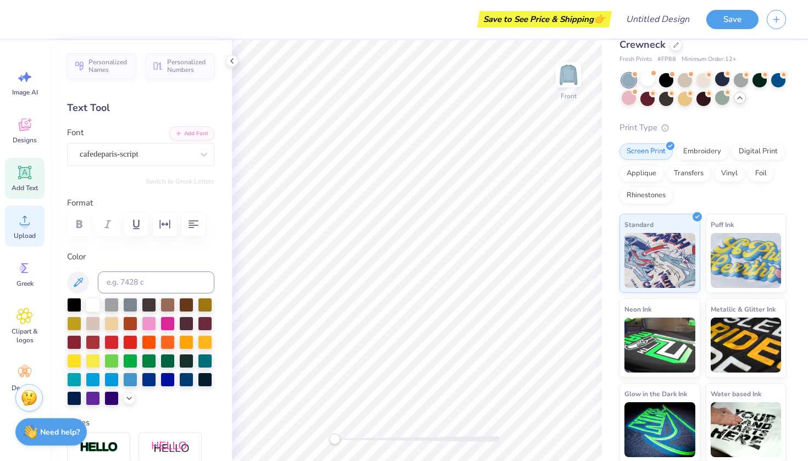
click at [24, 227] on circle at bounding box center [25, 225] width 8 height 8
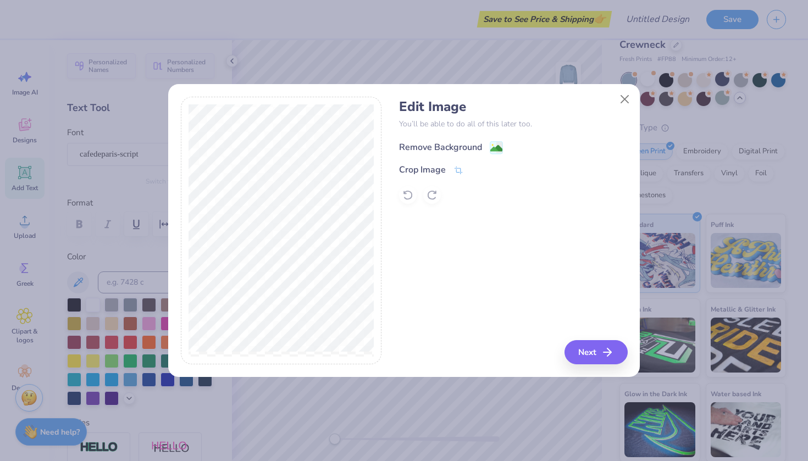
click at [468, 143] on div "Remove Background" at bounding box center [440, 147] width 83 height 13
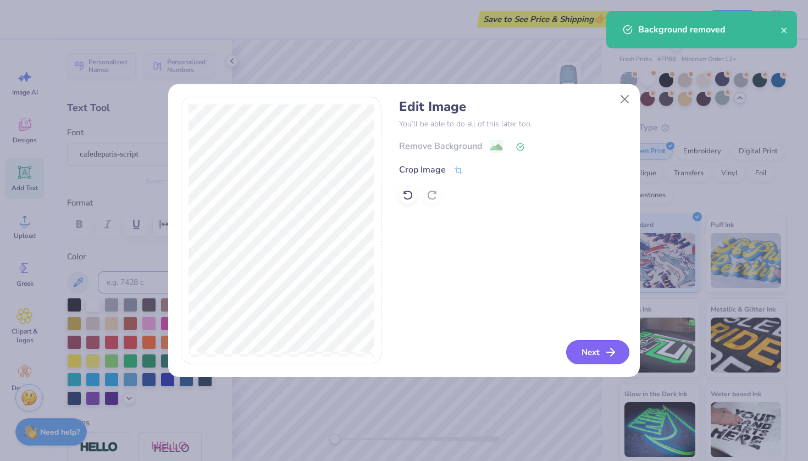
click at [595, 358] on button "Next" at bounding box center [597, 352] width 63 height 24
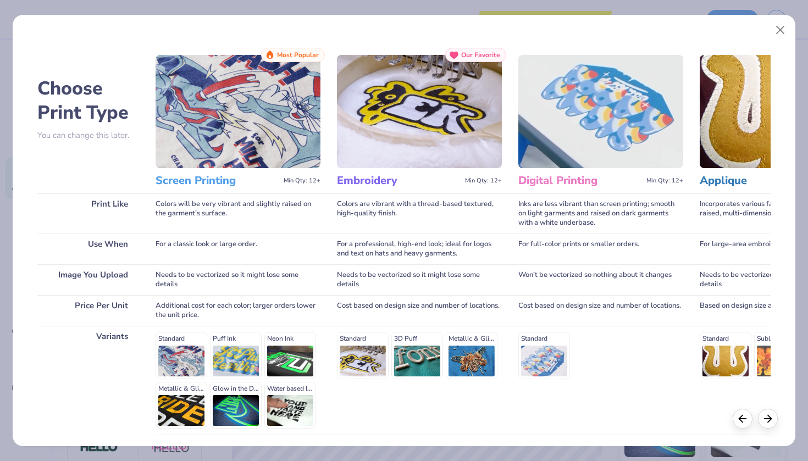
click at [311, 140] on img at bounding box center [237, 111] width 165 height 113
click at [220, 182] on h3 "Screen Printing" at bounding box center [217, 181] width 124 height 14
click at [759, 425] on div at bounding box center [754, 419] width 45 height 20
click at [768, 421] on icon at bounding box center [767, 417] width 12 height 12
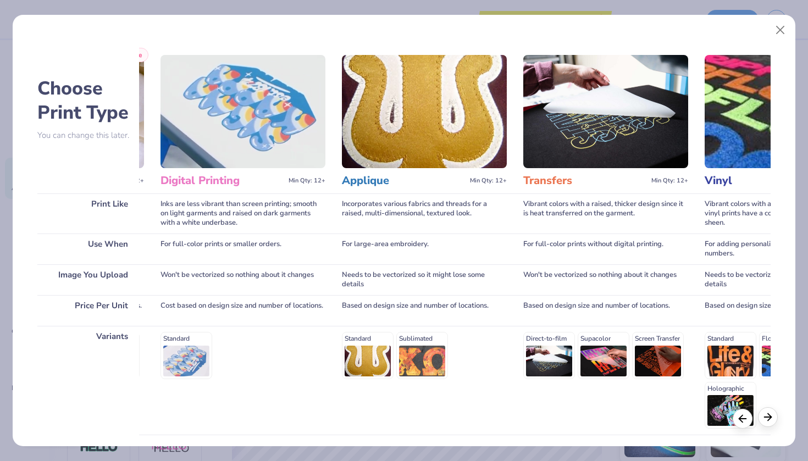
scroll to position [0, 366]
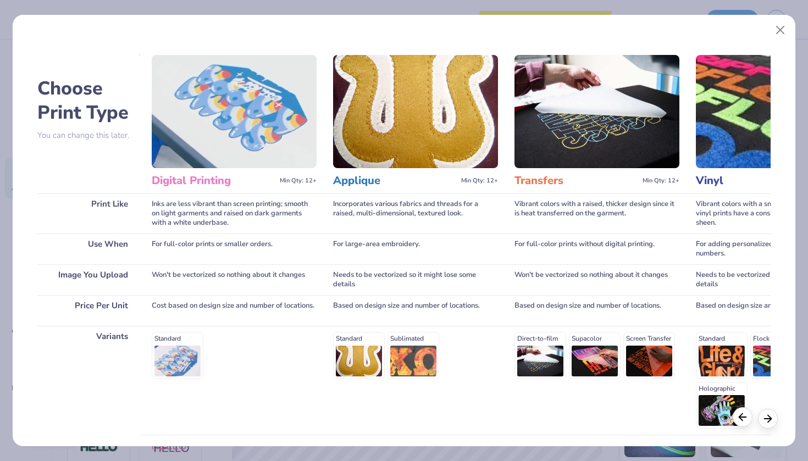
click at [742, 419] on polyline at bounding box center [740, 416] width 3 height 7
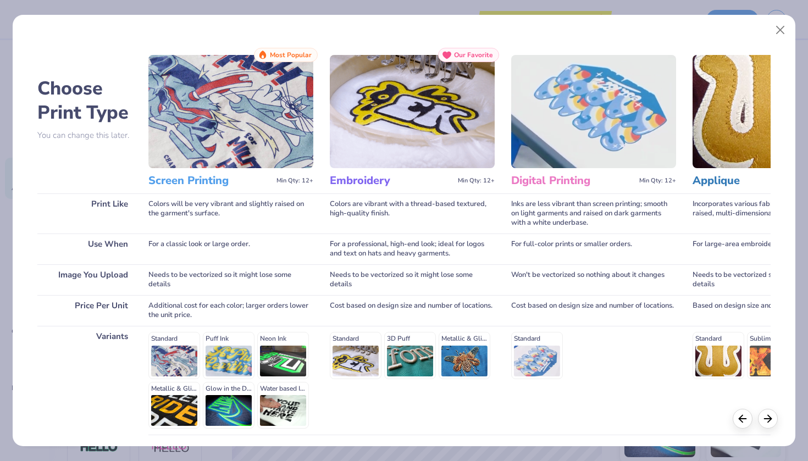
scroll to position [0, 0]
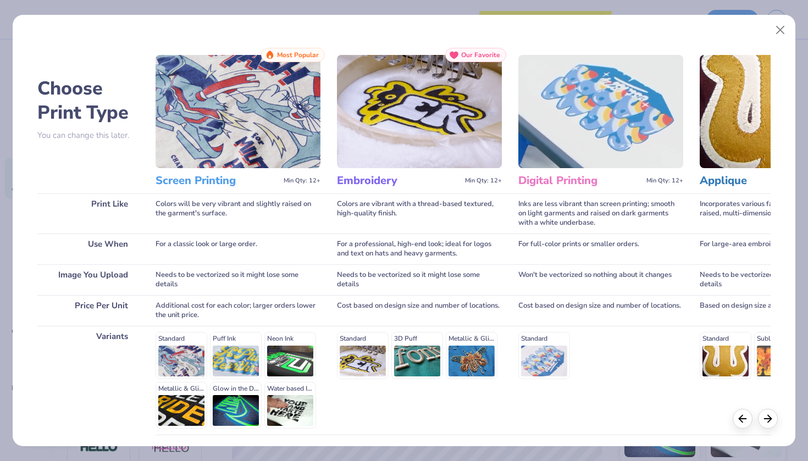
click at [180, 176] on h3 "Screen Printing" at bounding box center [217, 181] width 124 height 14
click at [180, 179] on h3 "Screen Printing" at bounding box center [217, 181] width 124 height 14
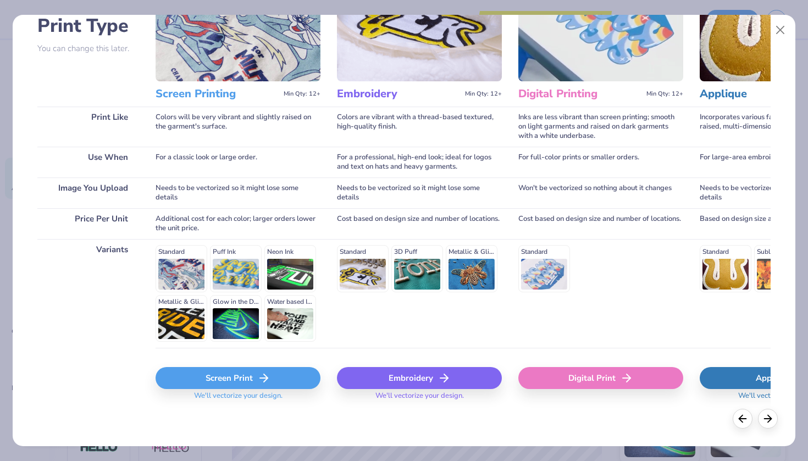
scroll to position [86, 0]
click at [240, 380] on div "Screen Print" at bounding box center [237, 379] width 165 height 22
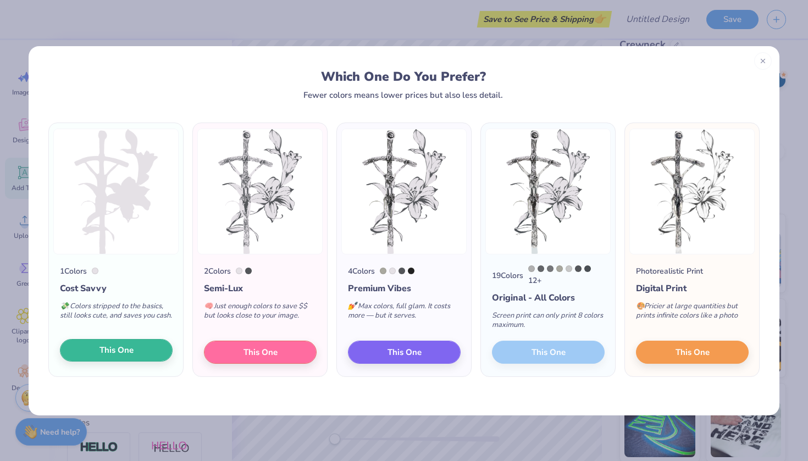
click at [141, 347] on button "This One" at bounding box center [116, 350] width 113 height 23
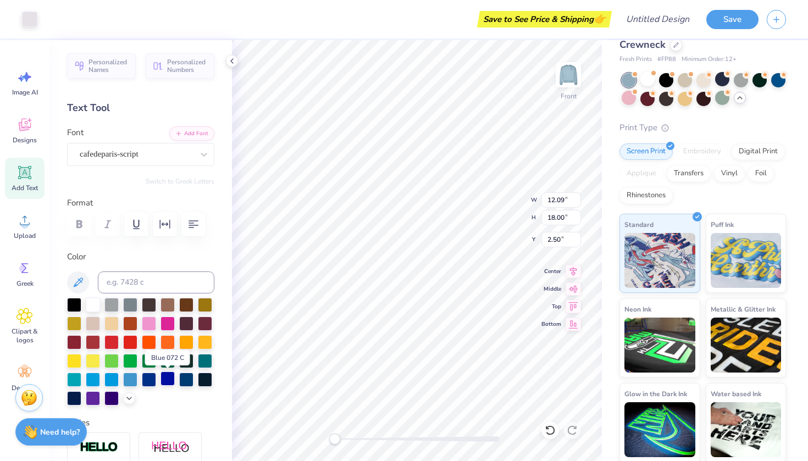
click at [166, 381] on div at bounding box center [167, 378] width 14 height 14
click at [155, 379] on div at bounding box center [149, 378] width 14 height 14
click at [149, 374] on div at bounding box center [149, 378] width 14 height 14
click at [24, 322] on icon at bounding box center [24, 316] width 16 height 16
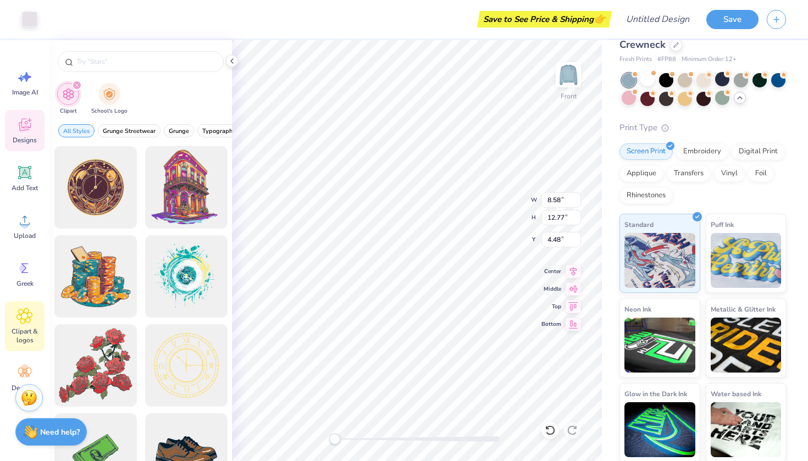
click at [21, 143] on span "Designs" at bounding box center [25, 140] width 24 height 9
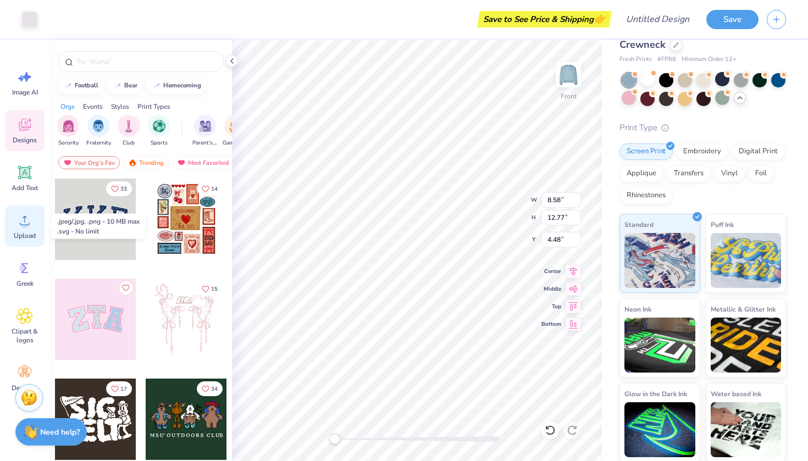
click at [29, 233] on span "Upload" at bounding box center [25, 235] width 22 height 9
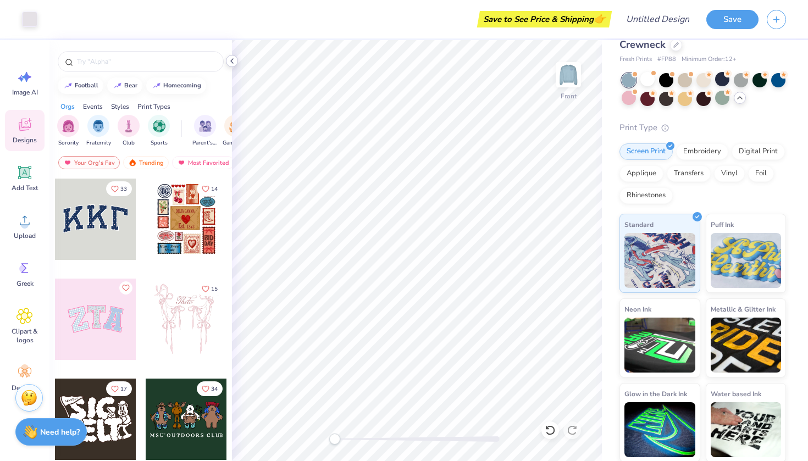
click at [231, 60] on icon at bounding box center [231, 61] width 9 height 9
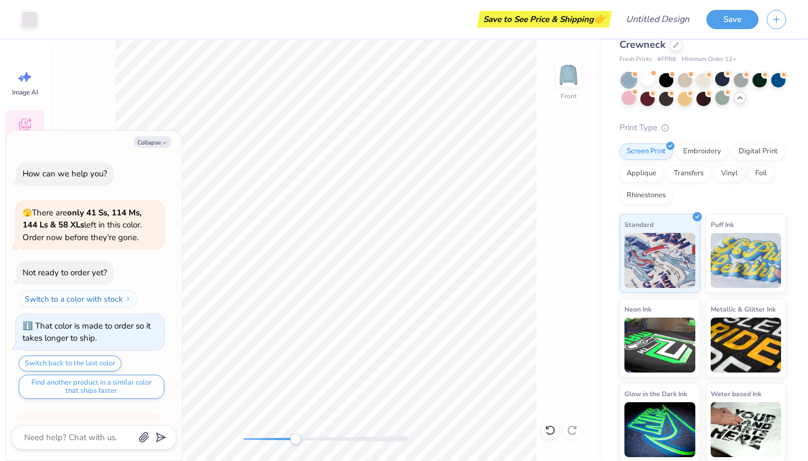
scroll to position [999, 0]
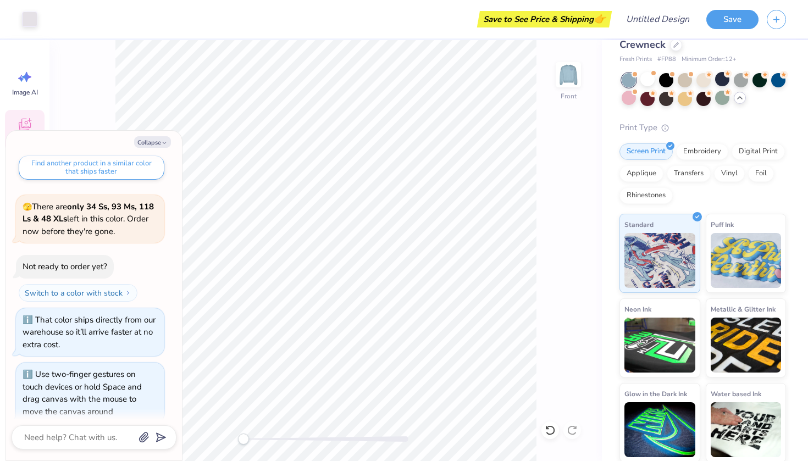
click at [196, 415] on div "Front" at bounding box center [325, 250] width 552 height 421
click at [558, 165] on div "Front" at bounding box center [325, 250] width 552 height 421
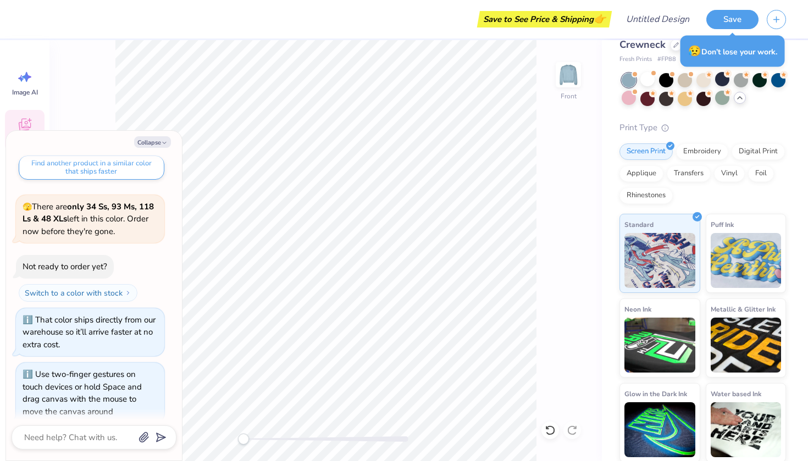
type textarea "x"
